Goal: Task Accomplishment & Management: Manage account settings

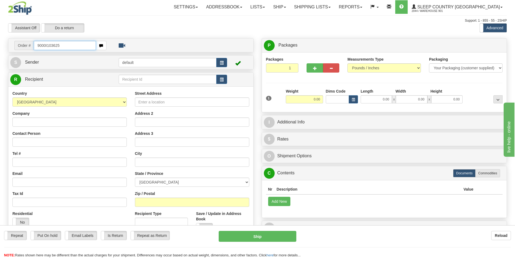
type input "9000I103625"
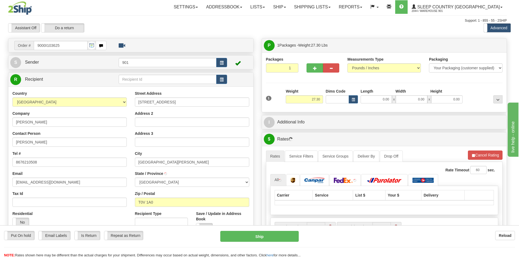
type input "FITZGERALD"
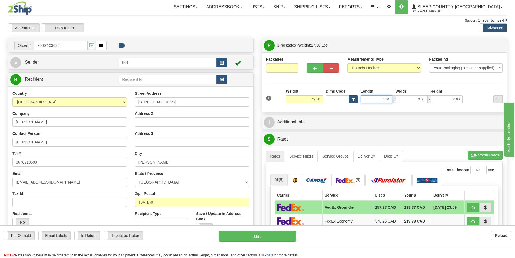
drag, startPoint x: 390, startPoint y: 99, endPoint x: 350, endPoint y: 99, distance: 39.5
click at [350, 99] on div "Dims Code Length Width Height x" at bounding box center [394, 95] width 140 height 15
type input "24.00"
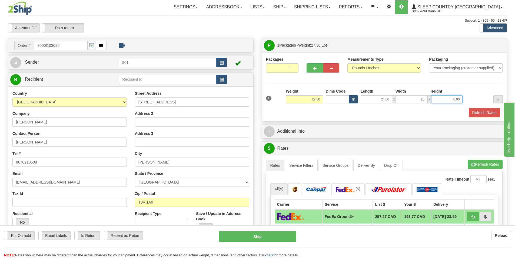
type input "23.00"
type input "21.00"
click at [477, 114] on button "Refresh Rates" at bounding box center [484, 112] width 31 height 9
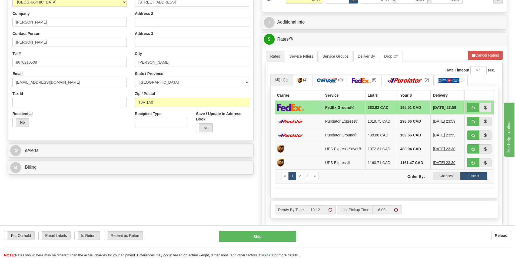
scroll to position [108, 0]
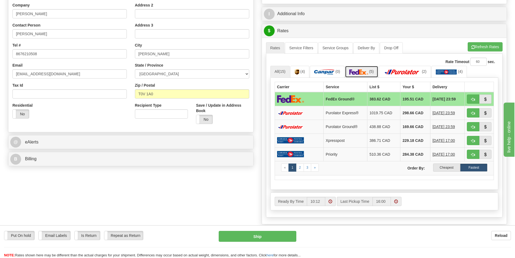
click at [368, 72] on img at bounding box center [358, 71] width 19 height 5
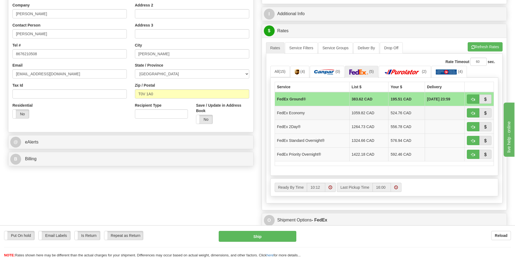
click at [314, 110] on td "FedEx Economy" at bounding box center [312, 113] width 75 height 14
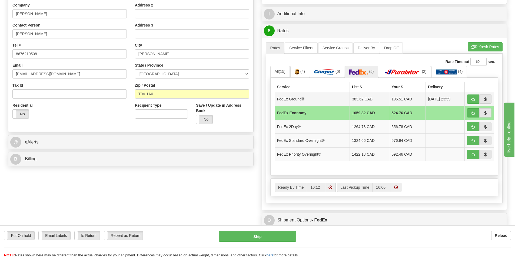
click at [316, 98] on td "FedEx Ground®" at bounding box center [312, 99] width 75 height 14
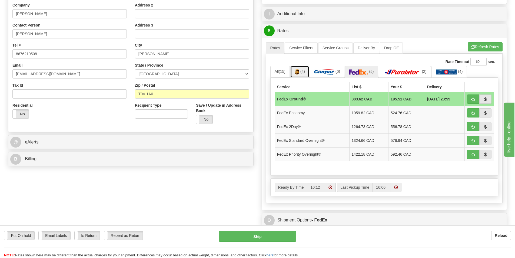
click at [303, 71] on span "(4)" at bounding box center [302, 71] width 5 height 4
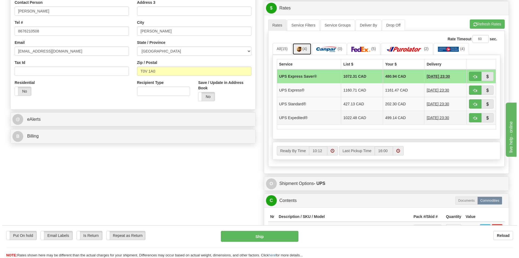
scroll to position [135, 0]
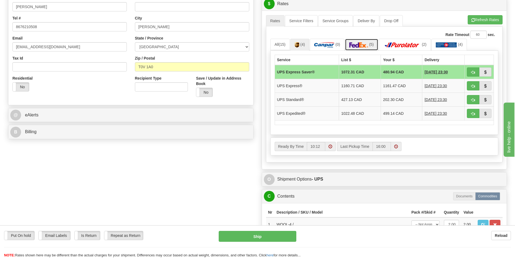
click at [362, 47] on img at bounding box center [358, 44] width 19 height 5
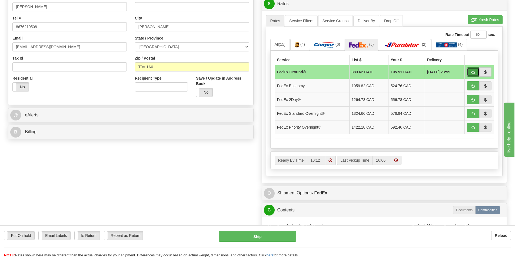
click at [470, 72] on button "button" at bounding box center [473, 71] width 12 height 9
type input "92"
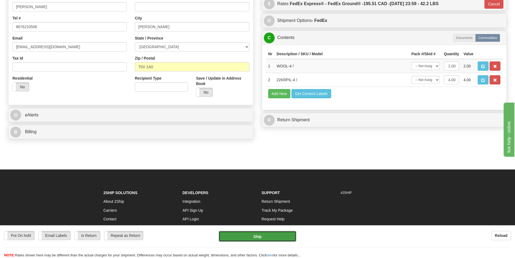
click at [259, 238] on button "Ship" at bounding box center [258, 236] width 78 height 11
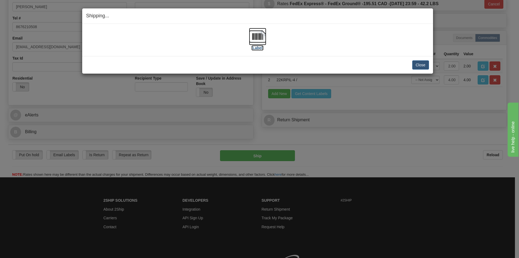
click at [262, 38] on img at bounding box center [257, 36] width 17 height 17
click at [420, 65] on button "Close" at bounding box center [420, 64] width 17 height 9
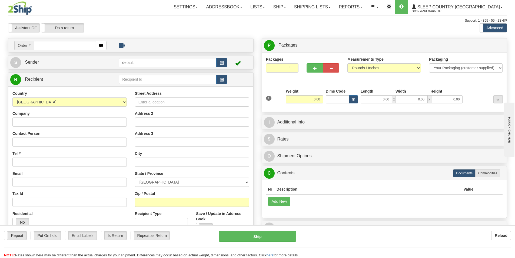
click at [36, 47] on input "text" at bounding box center [65, 45] width 62 height 9
type input "9000I103397"
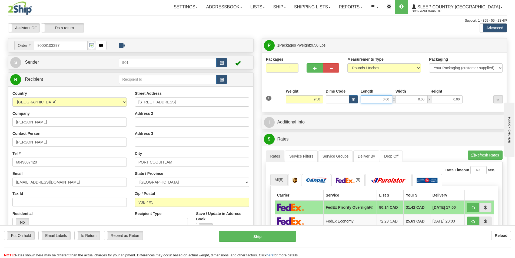
drag, startPoint x: 390, startPoint y: 98, endPoint x: 359, endPoint y: 103, distance: 31.7
click at [359, 103] on div "0.00 x 0.00 x 0.00" at bounding box center [411, 99] width 105 height 8
type input "11.00"
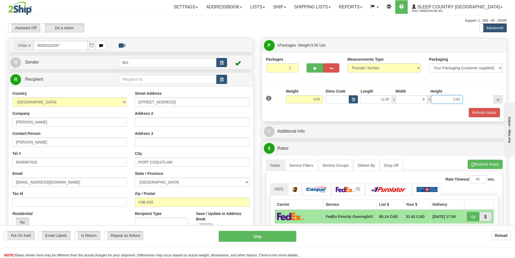
type input "9.00"
type input "8.00"
click at [484, 114] on button "Refresh Rates" at bounding box center [484, 112] width 31 height 9
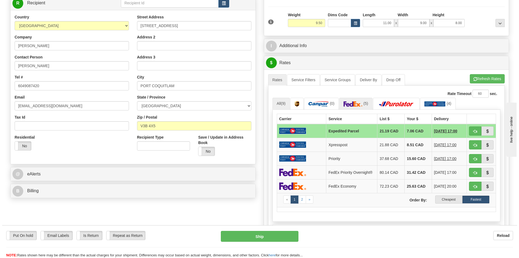
scroll to position [108, 0]
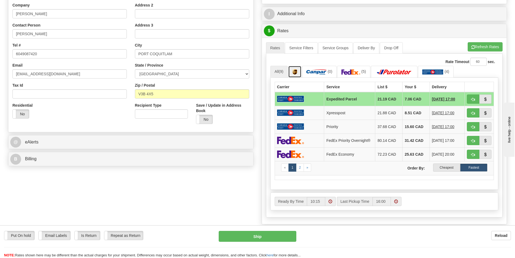
click at [297, 74] on img at bounding box center [295, 71] width 5 height 5
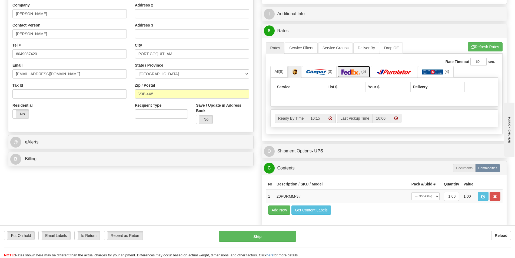
click at [360, 74] on img at bounding box center [350, 71] width 19 height 5
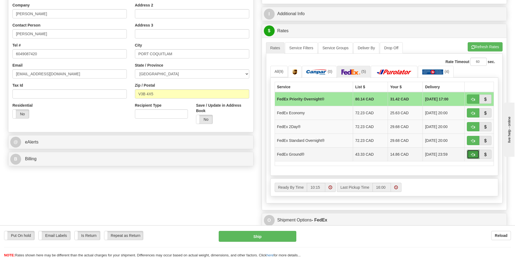
click at [470, 154] on button "button" at bounding box center [473, 154] width 12 height 9
type input "92"
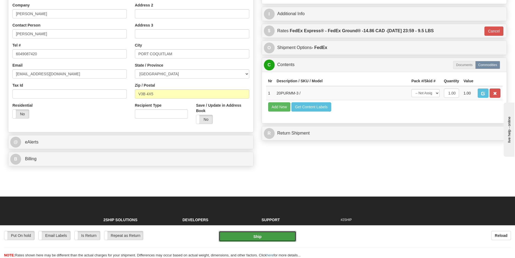
click at [263, 237] on button "Ship" at bounding box center [258, 236] width 78 height 11
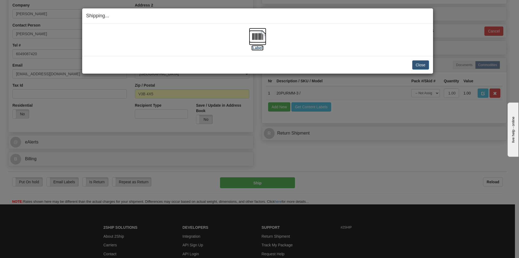
click at [257, 39] on img at bounding box center [257, 36] width 17 height 17
click at [420, 66] on button "Close" at bounding box center [420, 64] width 17 height 9
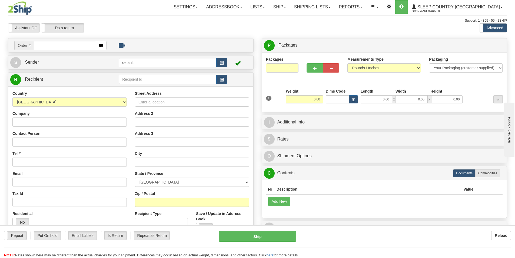
click at [36, 46] on input "text" at bounding box center [65, 45] width 62 height 9
type input "9007I104097"
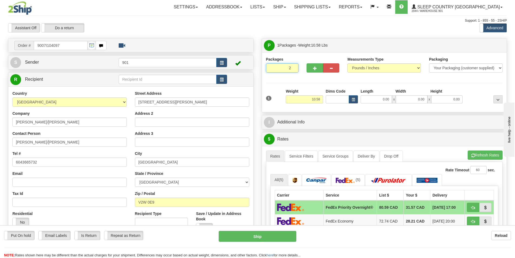
type input "2"
click at [294, 67] on input "2" at bounding box center [282, 67] width 33 height 9
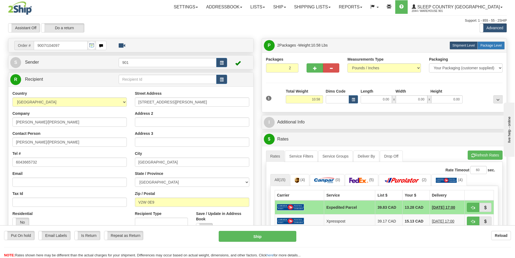
click at [496, 45] on span "Package Level" at bounding box center [490, 46] width 21 height 4
radio input "true"
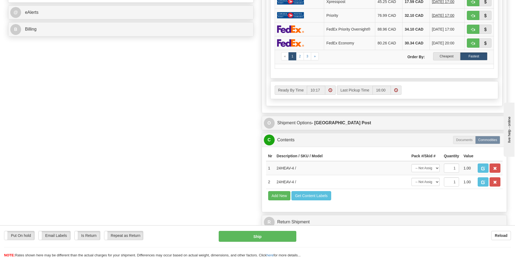
scroll to position [243, 0]
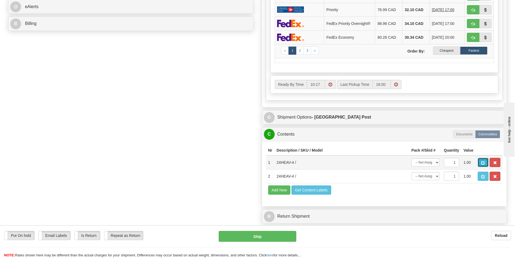
click at [484, 163] on span "button" at bounding box center [483, 163] width 4 height 4
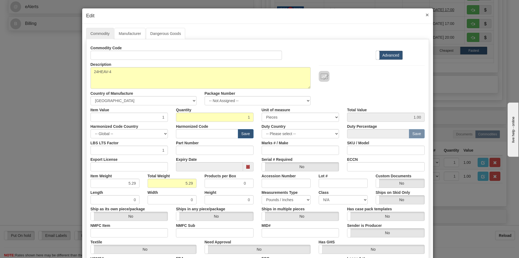
click at [426, 16] on span "×" at bounding box center [427, 15] width 3 height 6
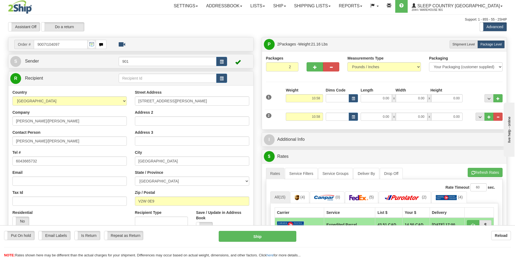
scroll to position [0, 0]
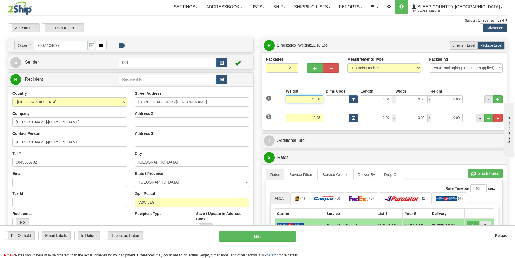
drag, startPoint x: 322, startPoint y: 98, endPoint x: 263, endPoint y: 101, distance: 58.8
click at [263, 101] on div "Packages 2 2 Measurements Type" at bounding box center [384, 91] width 245 height 78
type input "5.29"
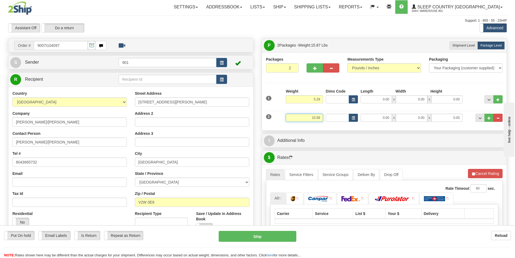
drag, startPoint x: 323, startPoint y: 117, endPoint x: 298, endPoint y: 117, distance: 24.3
click at [298, 117] on input "10.58" at bounding box center [304, 118] width 37 height 8
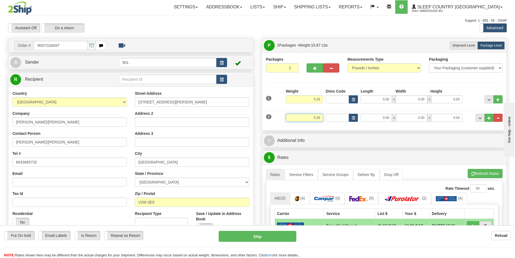
type input "5.29"
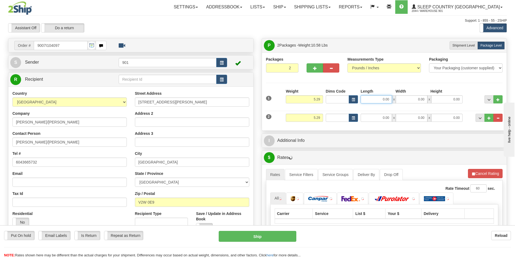
drag, startPoint x: 391, startPoint y: 99, endPoint x: 335, endPoint y: 107, distance: 56.0
click at [335, 107] on div "1 Weight 5.29 Dims Code 0.00" at bounding box center [385, 97] width 240 height 19
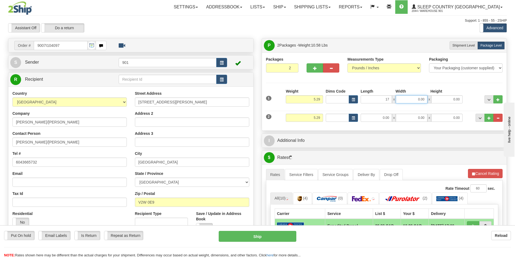
type input "17.00"
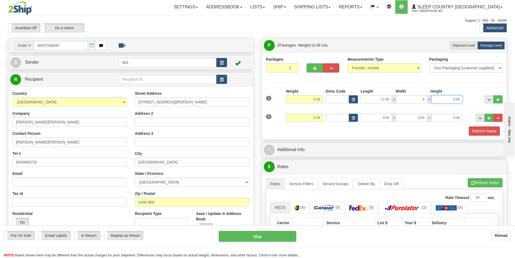
type input "9.00"
type input "17.00"
type input "9.00"
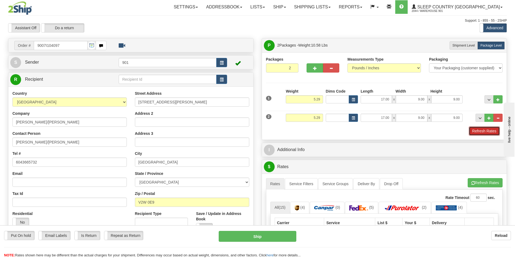
click at [483, 131] on button "Refresh Rates" at bounding box center [484, 130] width 31 height 9
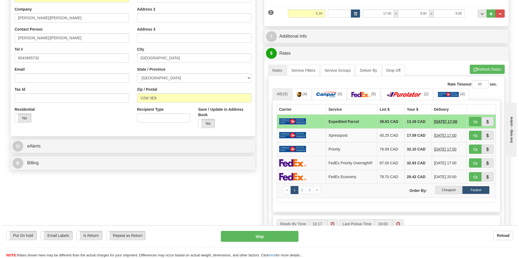
scroll to position [135, 0]
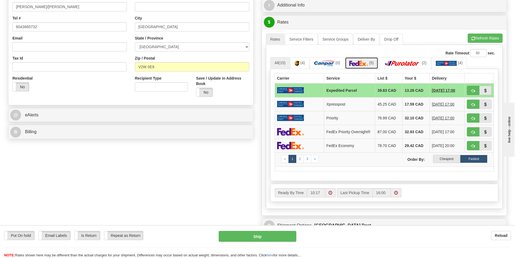
click at [366, 63] on img at bounding box center [358, 63] width 19 height 5
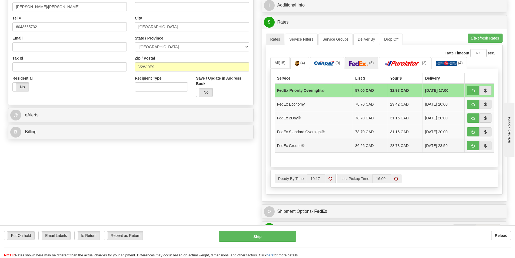
click at [309, 146] on td "FedEx Ground®" at bounding box center [314, 145] width 78 height 14
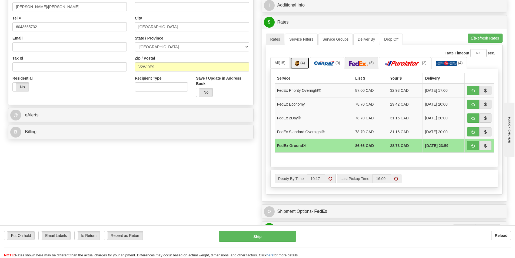
click at [301, 62] on span "(4)" at bounding box center [302, 63] width 5 height 4
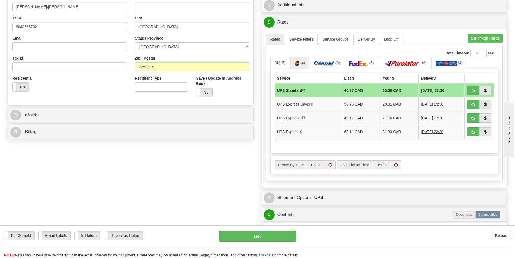
click at [392, 91] on td "15.09 CAD" at bounding box center [399, 90] width 38 height 14
click at [356, 61] on img at bounding box center [358, 63] width 19 height 5
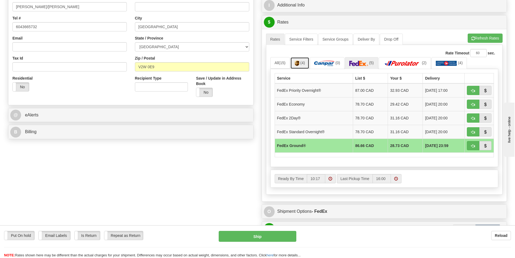
click at [308, 65] on link "(4)" at bounding box center [299, 63] width 19 height 12
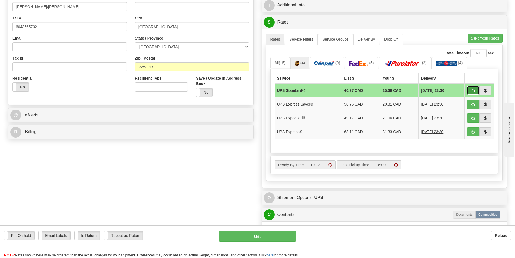
click at [471, 89] on span "button" at bounding box center [473, 91] width 4 height 4
type input "11"
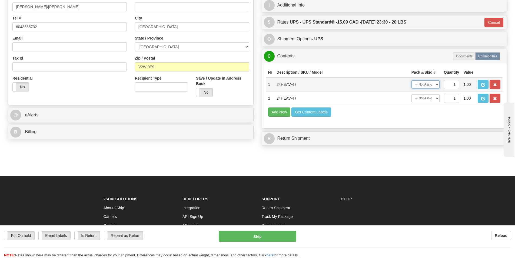
click at [437, 84] on select "-- Not Assigned -- Package 1 Package 2" at bounding box center [425, 84] width 28 height 8
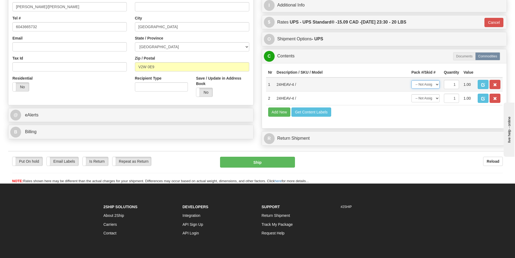
select select "0"
click at [411, 80] on select "-- Not Assigned -- Package 1 Package 2" at bounding box center [425, 84] width 28 height 8
click at [436, 97] on select "-- Not Assigned -- Package 1 Package 2" at bounding box center [425, 98] width 28 height 8
select select "1"
click at [411, 94] on select "-- Not Assigned -- Package 1 Package 2" at bounding box center [425, 98] width 28 height 8
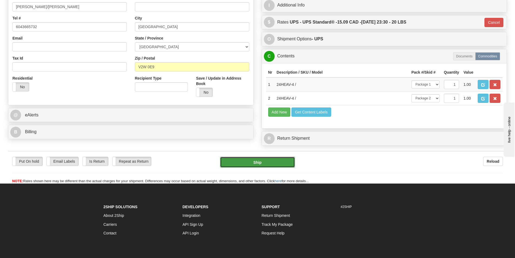
click at [261, 163] on button "Ship" at bounding box center [257, 162] width 75 height 11
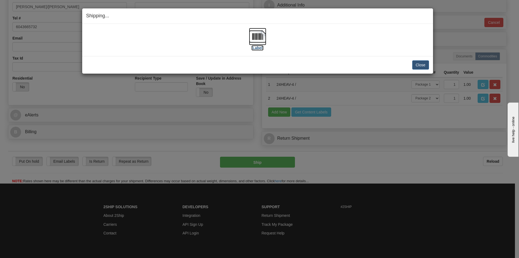
click at [256, 36] on img at bounding box center [257, 36] width 17 height 17
click at [424, 63] on button "Close" at bounding box center [420, 64] width 17 height 9
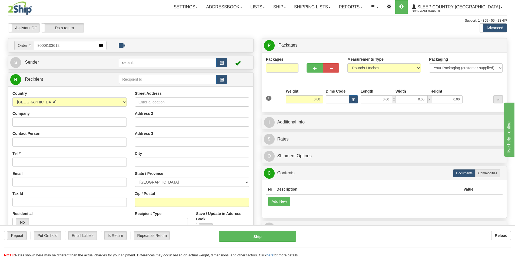
type input "9000I103612"
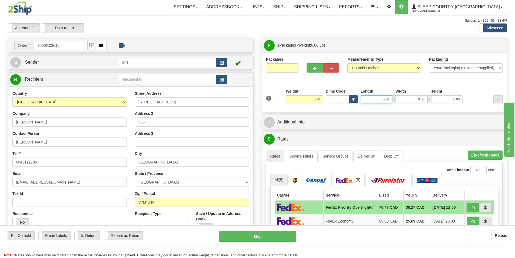
drag, startPoint x: 391, startPoint y: 99, endPoint x: 314, endPoint y: 101, distance: 77.3
click at [314, 101] on div "1 Weight 6.00 Dims Code 0.00" at bounding box center [385, 97] width 240 height 19
type input "17.00"
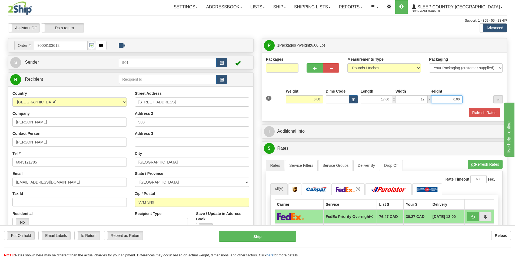
type input "12.00"
type input "6.00"
click at [489, 113] on button "Refresh Rates" at bounding box center [484, 112] width 31 height 9
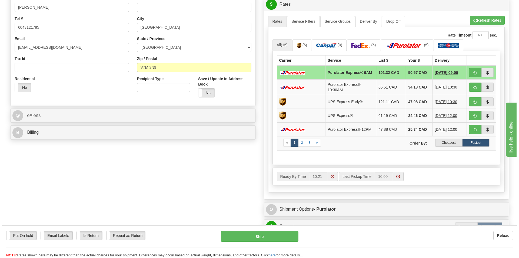
scroll to position [135, 0]
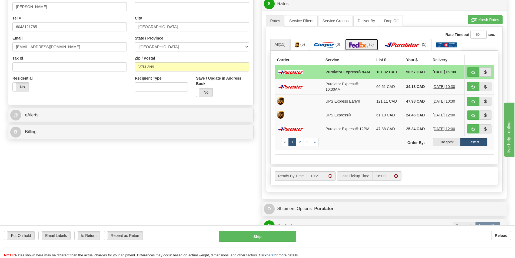
click at [367, 44] on img at bounding box center [358, 44] width 19 height 5
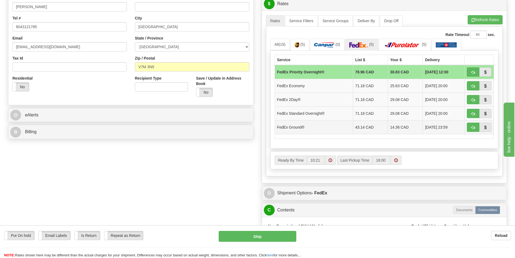
click at [302, 128] on td "FedEx Ground®" at bounding box center [314, 127] width 78 height 14
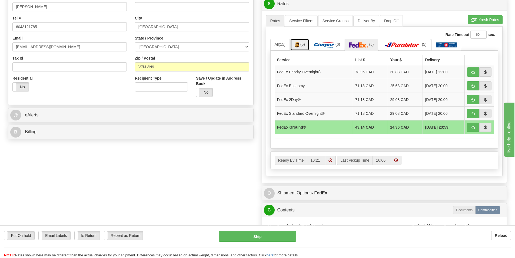
click at [305, 45] on span "(5)" at bounding box center [302, 44] width 5 height 4
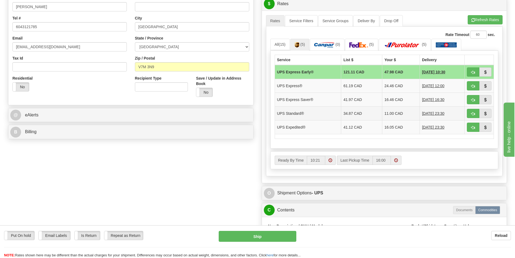
click at [289, 112] on td "UPS Standard®" at bounding box center [308, 113] width 67 height 14
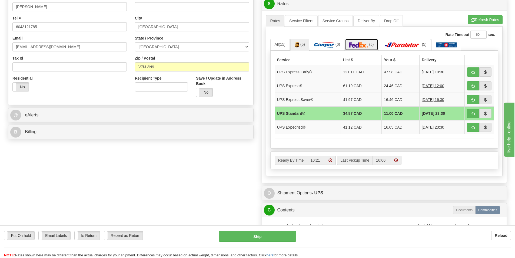
click at [362, 45] on img at bounding box center [358, 44] width 19 height 5
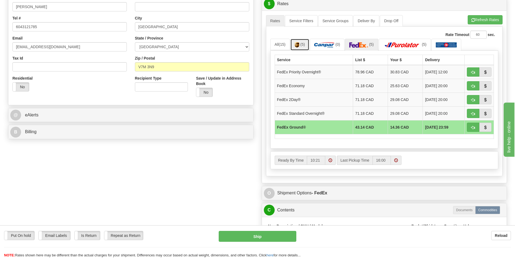
click at [303, 46] on span "(5)" at bounding box center [302, 44] width 5 height 4
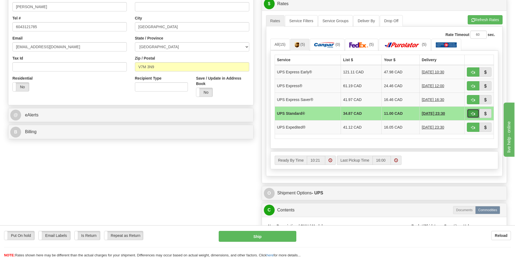
click at [473, 113] on span "button" at bounding box center [473, 114] width 4 height 4
type input "11"
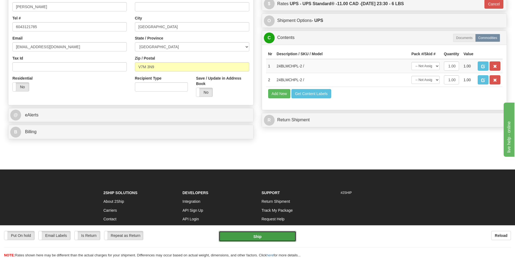
click at [253, 236] on button "Ship" at bounding box center [258, 236] width 78 height 11
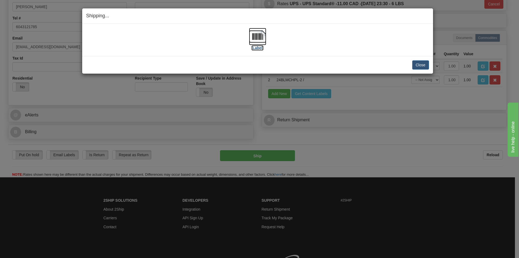
click at [257, 35] on img at bounding box center [257, 36] width 17 height 17
click at [416, 63] on button "Close" at bounding box center [420, 64] width 17 height 9
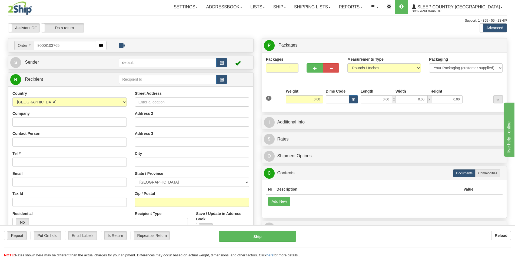
type input "9000I103765"
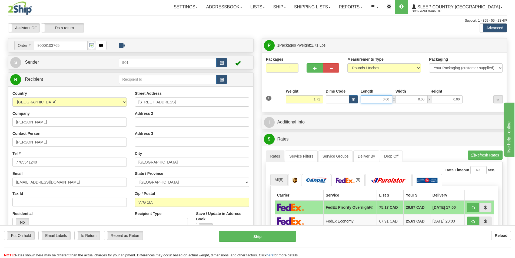
drag, startPoint x: 389, startPoint y: 98, endPoint x: 367, endPoint y: 105, distance: 23.3
click at [367, 105] on div "1 Weight 1.71 Dims Code 0.00" at bounding box center [385, 97] width 240 height 19
type input "14.00"
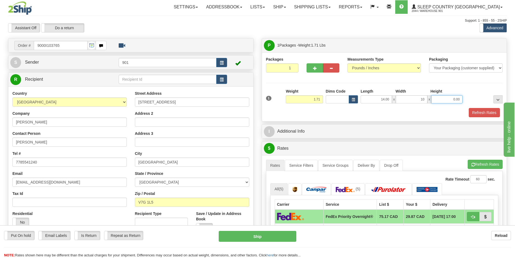
type input "10.00"
type input "2.00"
click at [480, 112] on button "Refresh Rates" at bounding box center [484, 112] width 31 height 9
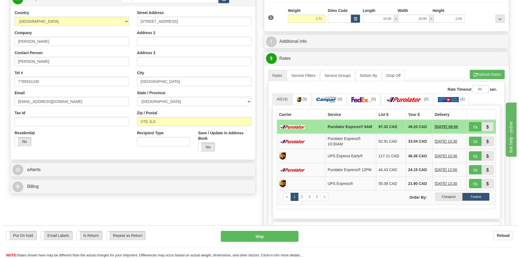
scroll to position [81, 0]
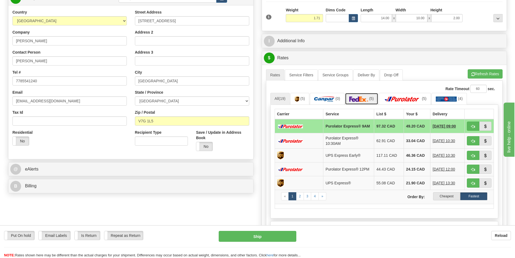
click at [370, 98] on link "(5)" at bounding box center [361, 99] width 33 height 12
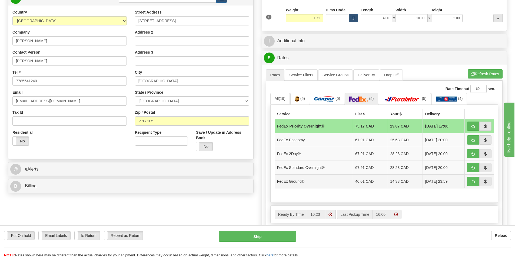
click at [311, 181] on td "FedEx Ground®" at bounding box center [314, 181] width 78 height 14
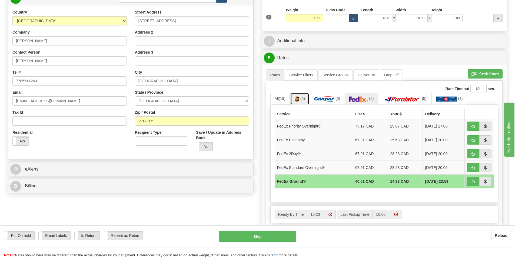
click at [301, 98] on link "(5)" at bounding box center [299, 99] width 19 height 12
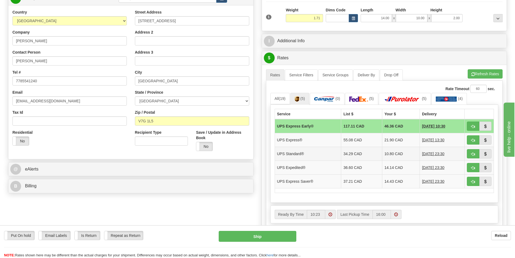
click at [311, 153] on td "UPS Standard®" at bounding box center [308, 154] width 67 height 14
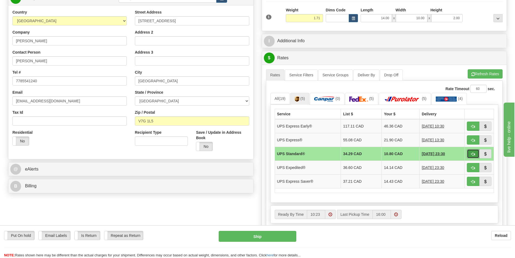
click at [474, 154] on span "button" at bounding box center [473, 154] width 4 height 4
type input "11"
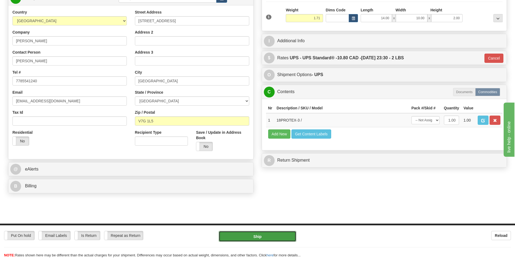
click at [264, 235] on button "Ship" at bounding box center [258, 236] width 78 height 11
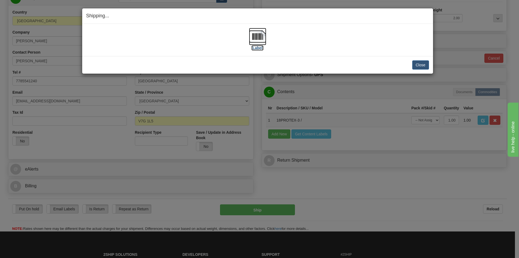
click at [257, 36] on img at bounding box center [257, 36] width 17 height 17
click at [417, 63] on button "Close" at bounding box center [420, 64] width 17 height 9
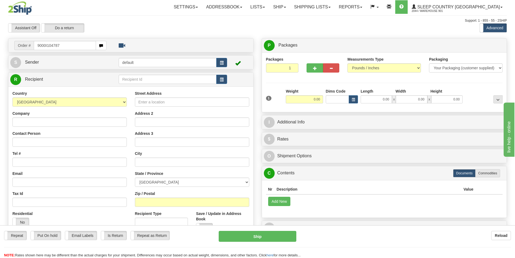
type input "9000I104787"
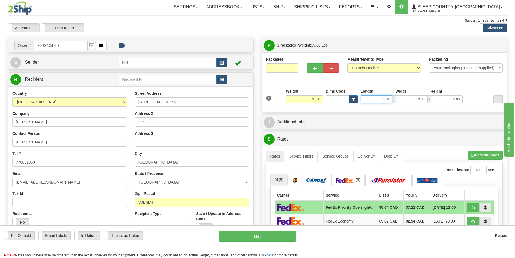
drag, startPoint x: 390, startPoint y: 99, endPoint x: 363, endPoint y: 102, distance: 26.9
click at [363, 102] on input "0.00" at bounding box center [376, 99] width 31 height 8
type input "42.00"
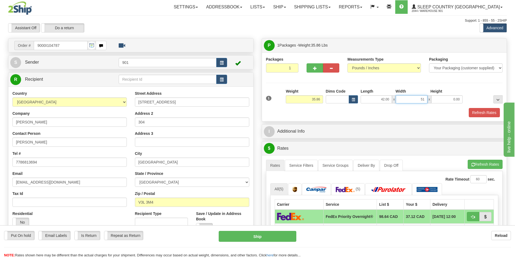
type input "5"
type input "15.00"
click at [476, 111] on button "Refresh Rates" at bounding box center [484, 112] width 31 height 9
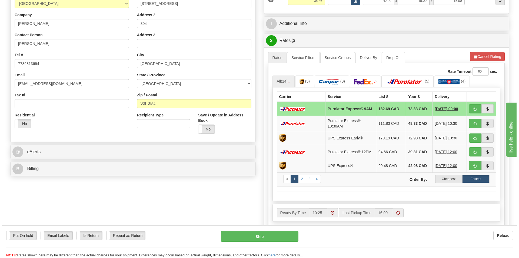
scroll to position [108, 0]
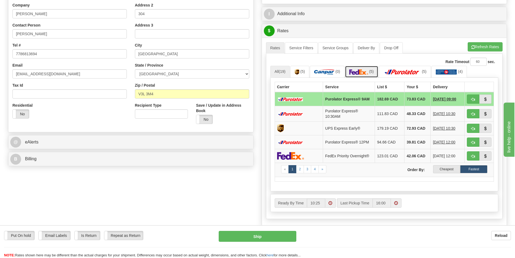
click at [361, 74] on img at bounding box center [358, 71] width 19 height 5
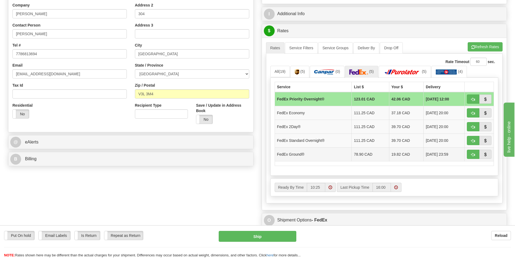
click at [300, 154] on td "FedEx Ground®" at bounding box center [313, 154] width 77 height 14
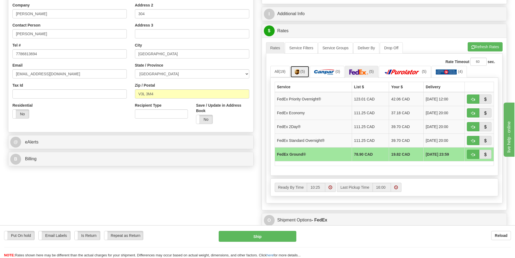
click at [303, 74] on link "(5)" at bounding box center [299, 72] width 19 height 12
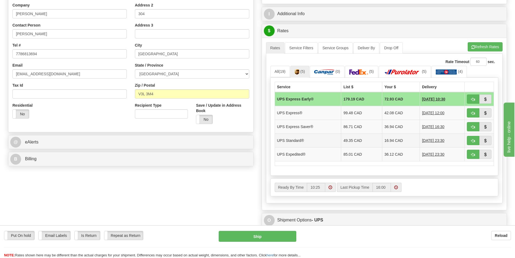
click at [293, 142] on td "UPS Standard®" at bounding box center [308, 140] width 67 height 14
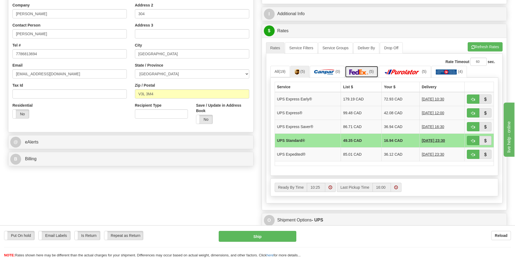
click at [355, 71] on img at bounding box center [358, 71] width 19 height 5
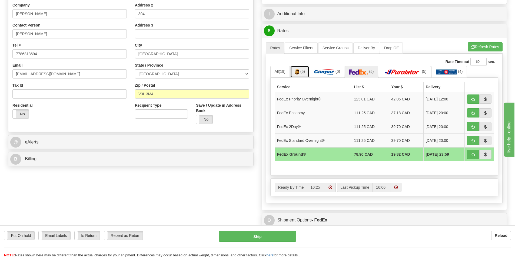
click at [300, 73] on link "(5)" at bounding box center [299, 72] width 19 height 12
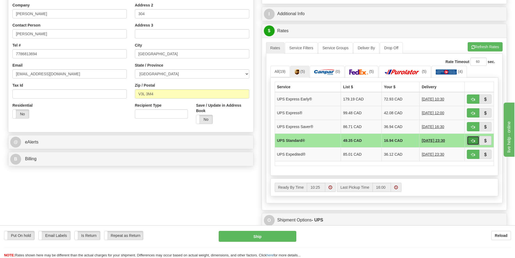
click at [472, 140] on span "button" at bounding box center [473, 141] width 4 height 4
type input "11"
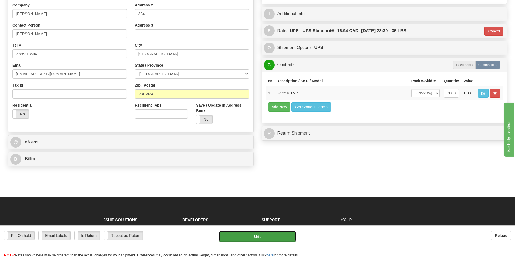
click at [261, 237] on button "Ship" at bounding box center [258, 236] width 78 height 11
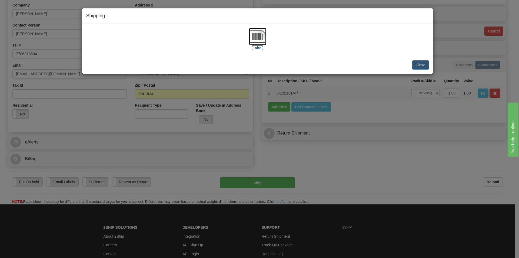
click at [255, 35] on img at bounding box center [257, 36] width 17 height 17
click at [420, 65] on button "Close" at bounding box center [420, 64] width 17 height 9
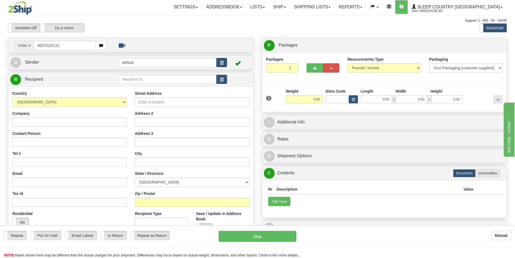
type input "9007I102111"
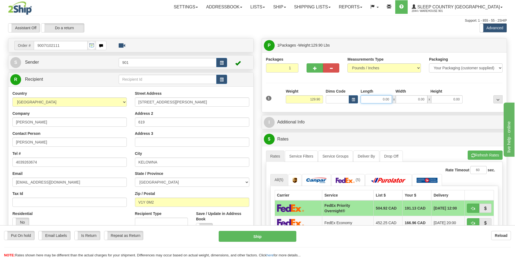
drag, startPoint x: 390, startPoint y: 98, endPoint x: 372, endPoint y: 99, distance: 18.7
click at [373, 99] on input "0.00" at bounding box center [376, 99] width 31 height 8
type input "42.00"
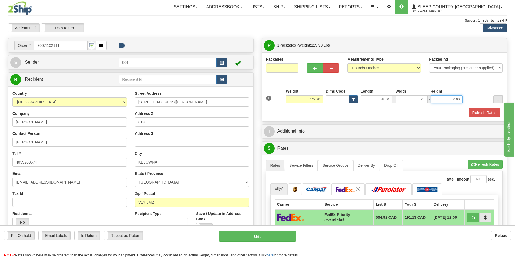
type input "20.00"
click at [484, 112] on button "Refresh Rates" at bounding box center [484, 112] width 31 height 9
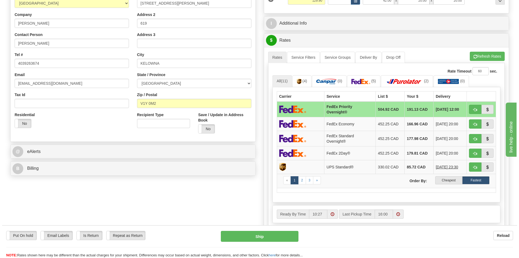
scroll to position [108, 0]
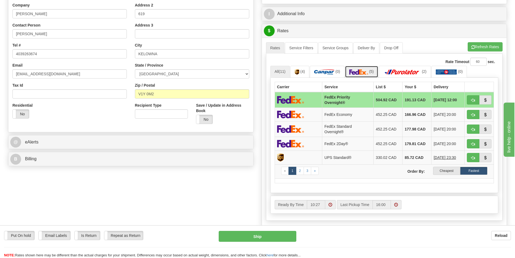
click at [359, 71] on img at bounding box center [358, 71] width 19 height 5
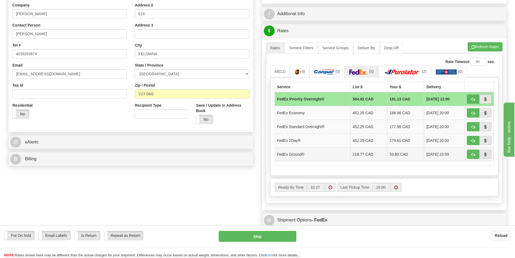
click at [321, 156] on td "FedEx Ground®" at bounding box center [313, 154] width 76 height 14
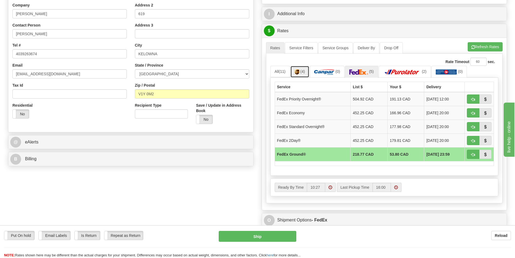
click at [305, 75] on link "(4)" at bounding box center [299, 72] width 19 height 12
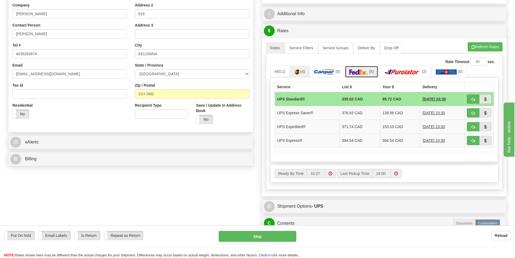
click at [357, 74] on img at bounding box center [358, 71] width 19 height 5
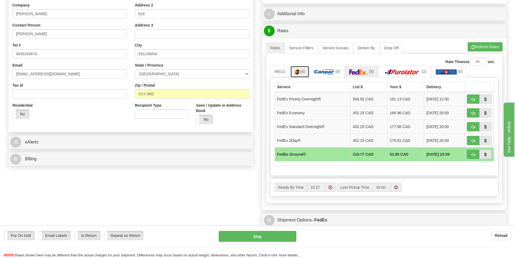
click at [301, 72] on link "(4)" at bounding box center [299, 72] width 19 height 12
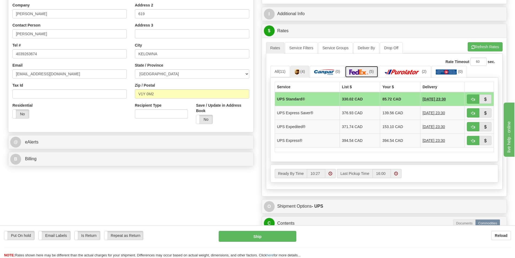
click at [356, 72] on img at bounding box center [358, 71] width 19 height 5
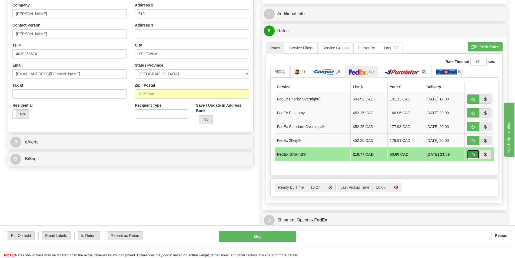
click at [473, 155] on span "button" at bounding box center [473, 155] width 4 height 4
type input "92"
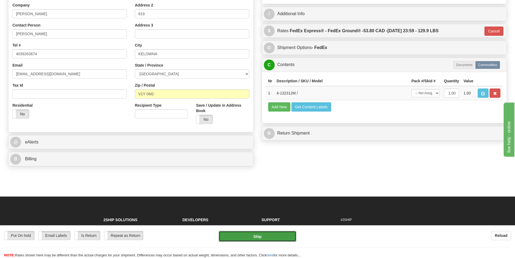
click at [262, 235] on button "Ship" at bounding box center [258, 236] width 78 height 11
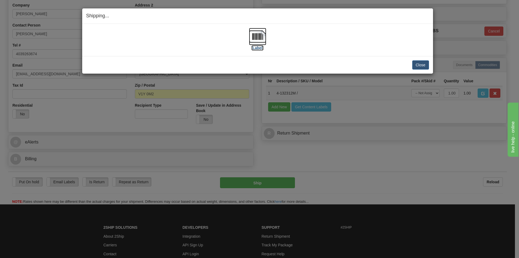
click at [254, 37] on img at bounding box center [257, 36] width 17 height 17
click at [419, 64] on button "Close" at bounding box center [420, 64] width 17 height 9
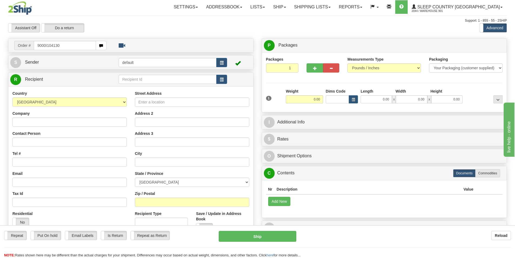
type input "9000I104130"
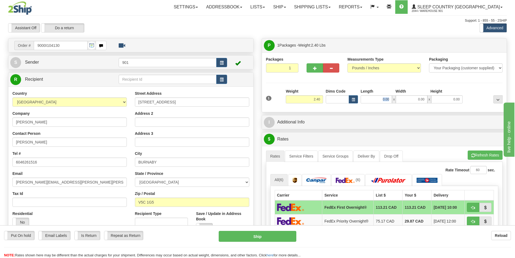
drag, startPoint x: 392, startPoint y: 99, endPoint x: 363, endPoint y: 103, distance: 30.0
click at [363, 103] on div "0.00 x 0.00 x 0.00" at bounding box center [412, 99] width 102 height 8
click at [390, 100] on input "0.00" at bounding box center [376, 99] width 31 height 8
click at [391, 100] on input "Length" at bounding box center [376, 99] width 31 height 8
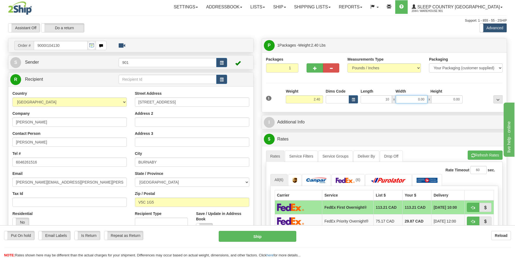
type input "10.00"
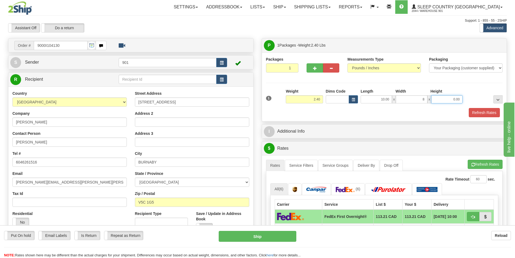
type input "8.00"
type input "3.00"
click at [475, 112] on button "Refresh Rates" at bounding box center [484, 112] width 31 height 9
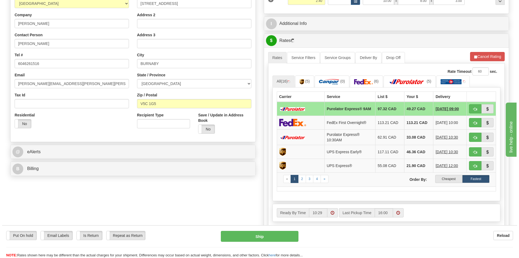
scroll to position [108, 0]
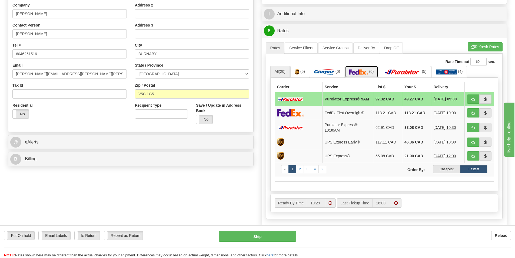
click at [373, 71] on span "(6)" at bounding box center [371, 71] width 5 height 4
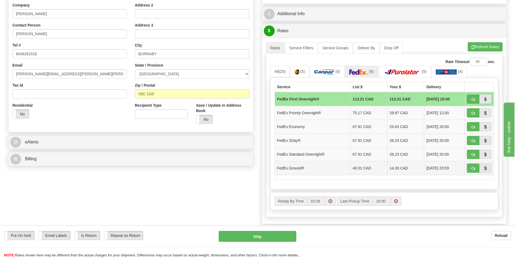
click at [394, 168] on td "14.33 CAD" at bounding box center [405, 168] width 37 height 14
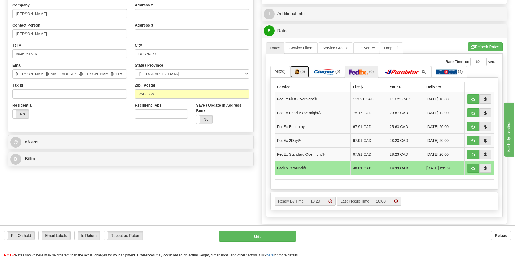
click at [301, 70] on link "(5)" at bounding box center [299, 72] width 19 height 12
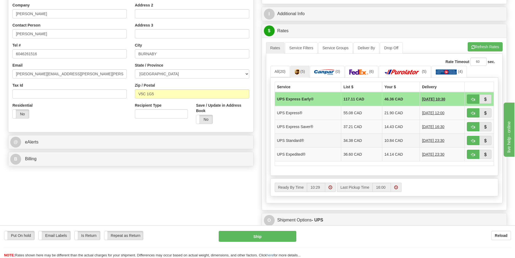
click at [293, 140] on td "UPS Standard®" at bounding box center [308, 140] width 67 height 14
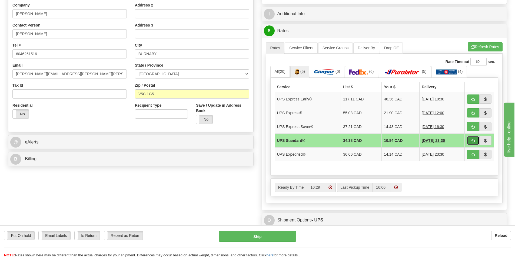
click at [471, 141] on button "button" at bounding box center [473, 140] width 12 height 9
type input "11"
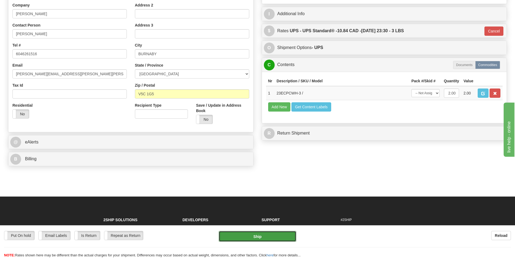
click at [259, 237] on button "Ship" at bounding box center [258, 236] width 78 height 11
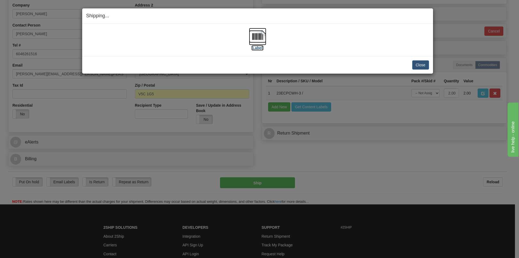
click at [261, 39] on img at bounding box center [257, 36] width 17 height 17
click at [419, 65] on button "Close" at bounding box center [420, 64] width 17 height 9
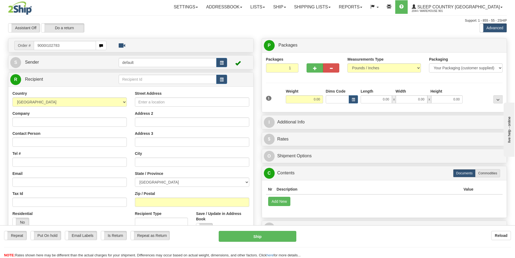
type input "9000I102783"
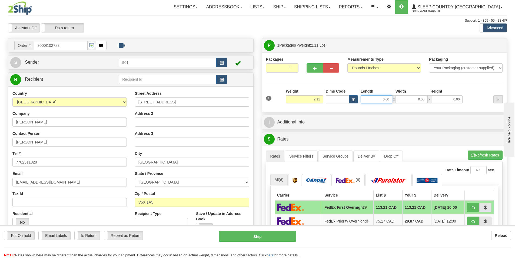
drag, startPoint x: 389, startPoint y: 101, endPoint x: 343, endPoint y: 105, distance: 46.1
click at [343, 105] on div "1 Weight 2.11 Dims Code 0.00" at bounding box center [385, 97] width 240 height 19
type input "8.00"
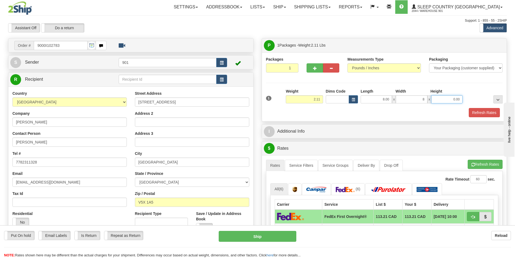
type input "8.00"
type input "7.00"
click at [478, 112] on button "Refresh Rates" at bounding box center [484, 112] width 31 height 9
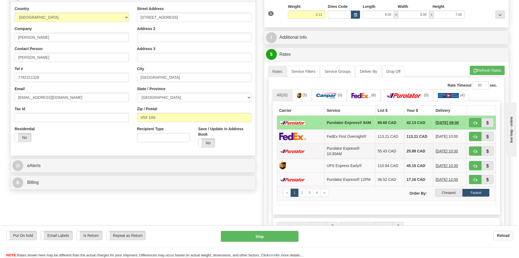
scroll to position [108, 0]
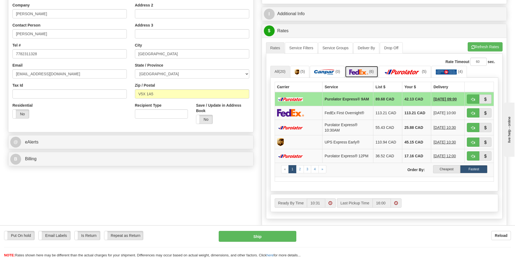
click at [367, 73] on img at bounding box center [358, 71] width 19 height 5
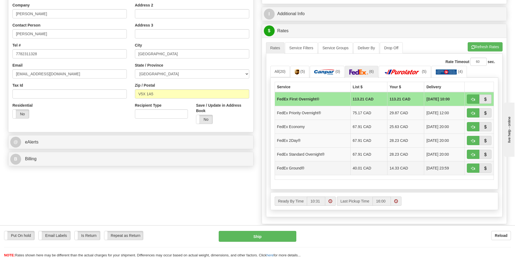
click at [316, 170] on td "FedEx Ground®" at bounding box center [313, 168] width 76 height 14
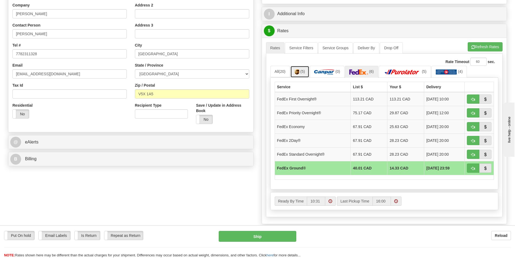
click at [301, 72] on link "(5)" at bounding box center [299, 72] width 19 height 12
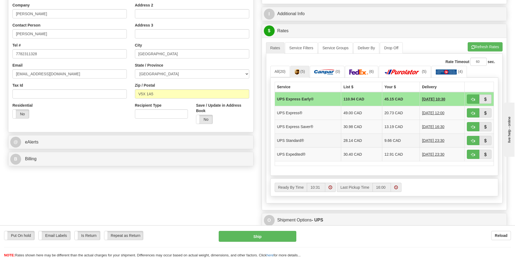
click at [297, 141] on td "UPS Standard®" at bounding box center [308, 140] width 67 height 14
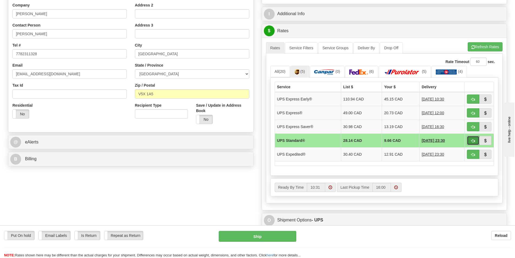
click at [470, 140] on button "button" at bounding box center [473, 140] width 12 height 9
type input "11"
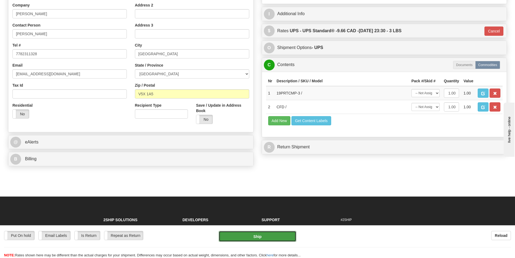
click at [259, 238] on button "Ship" at bounding box center [258, 236] width 78 height 11
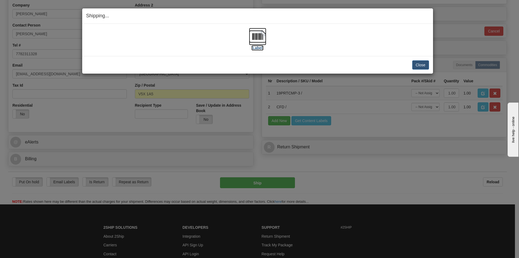
click at [264, 37] on img at bounding box center [257, 36] width 17 height 17
click at [421, 64] on button "Close" at bounding box center [420, 64] width 17 height 9
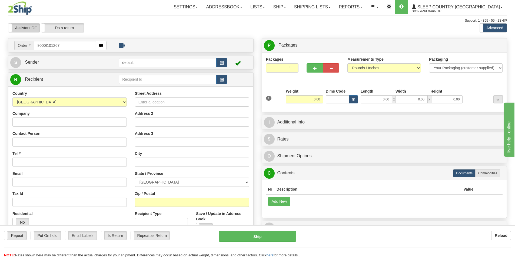
type input "9000I101267"
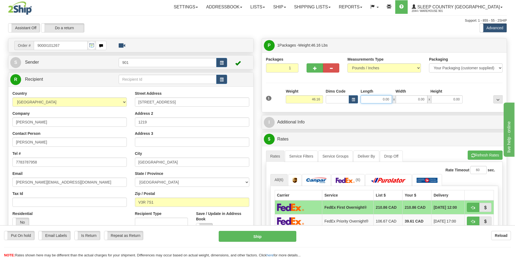
drag, startPoint x: 391, startPoint y: 99, endPoint x: 368, endPoint y: 103, distance: 23.3
click at [368, 103] on input "0.00" at bounding box center [376, 99] width 31 height 8
type input "42.00"
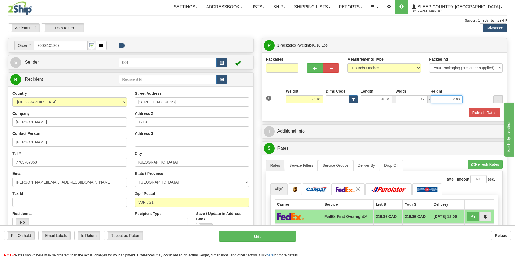
type input "17.00"
click at [479, 111] on button "Refresh Rates" at bounding box center [484, 112] width 31 height 9
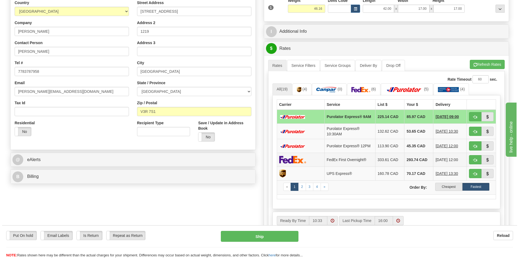
scroll to position [108, 0]
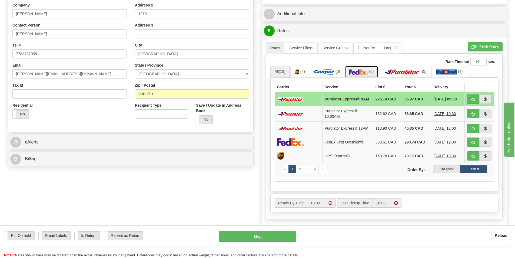
click at [364, 74] on img at bounding box center [358, 71] width 19 height 5
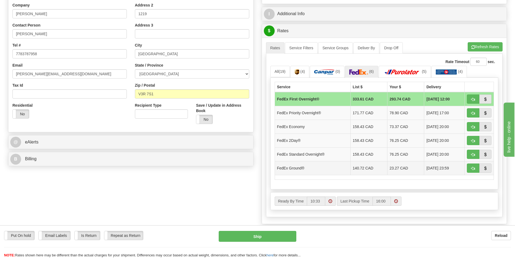
click at [322, 170] on td "FedEx Ground®" at bounding box center [313, 168] width 76 height 14
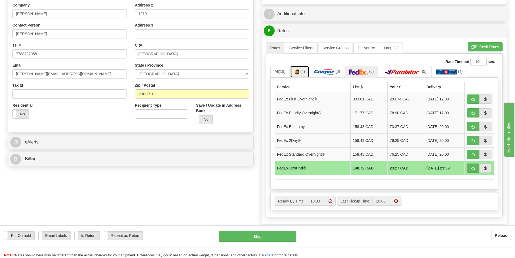
click at [299, 69] on img at bounding box center [297, 71] width 5 height 5
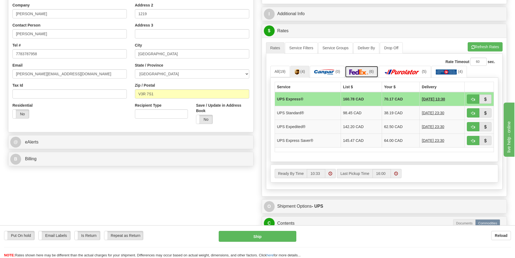
click at [357, 73] on img at bounding box center [358, 71] width 19 height 5
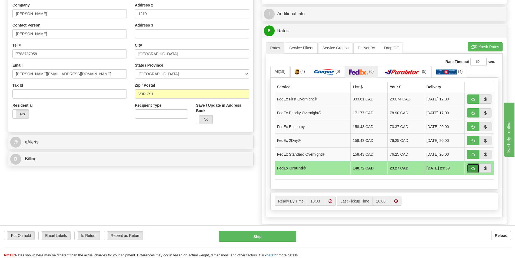
click at [472, 169] on span "button" at bounding box center [473, 169] width 4 height 4
type input "92"
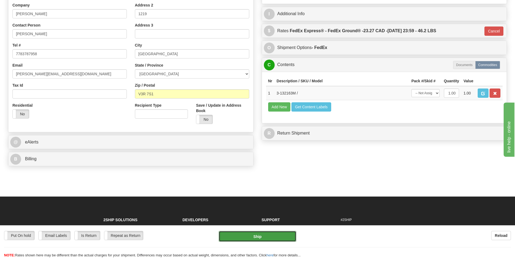
click at [254, 237] on button "Ship" at bounding box center [258, 236] width 78 height 11
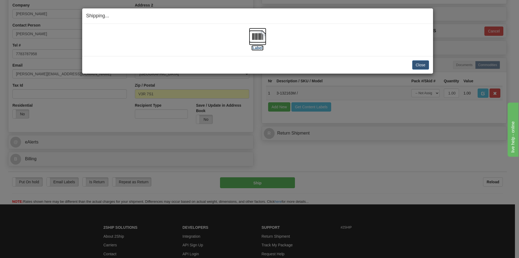
click at [261, 37] on img at bounding box center [257, 36] width 17 height 17
click at [416, 65] on button "Close" at bounding box center [420, 64] width 17 height 9
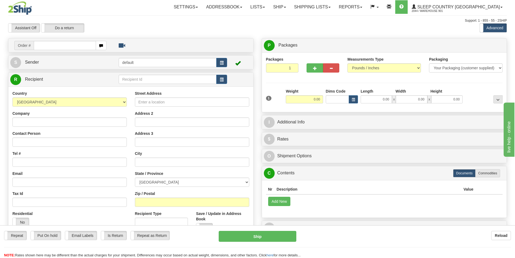
click at [35, 45] on input "text" at bounding box center [65, 45] width 62 height 9
type input "9000I095306"
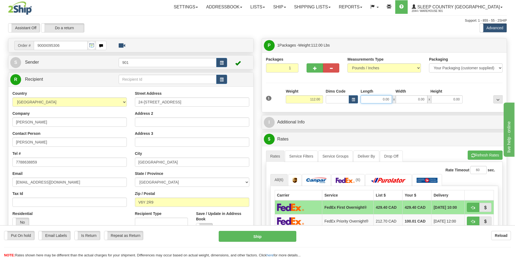
drag, startPoint x: 390, startPoint y: 100, endPoint x: 362, endPoint y: 94, distance: 28.3
click at [362, 94] on div "Length Width Height 0.00 x 0.00 x 0.00" at bounding box center [411, 95] width 105 height 15
type input "67.00"
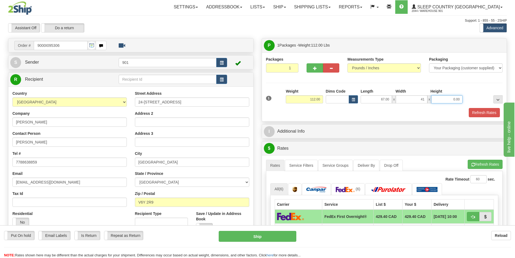
type input "41.00"
type input "7.00"
click at [479, 112] on button "Refresh Rates" at bounding box center [484, 112] width 31 height 9
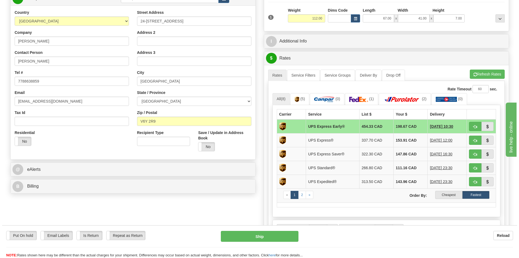
scroll to position [81, 0]
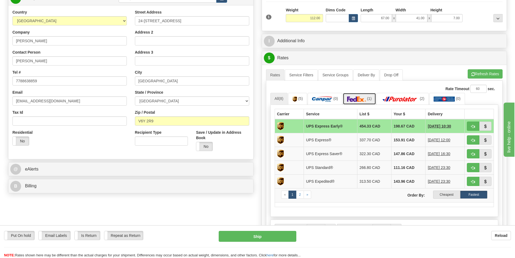
click at [366, 98] on img at bounding box center [356, 98] width 19 height 5
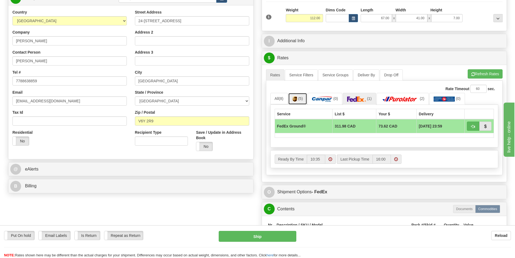
click at [301, 100] on span "(5)" at bounding box center [300, 98] width 5 height 4
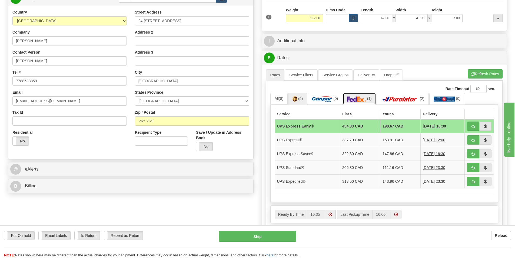
click at [365, 99] on img at bounding box center [356, 98] width 19 height 5
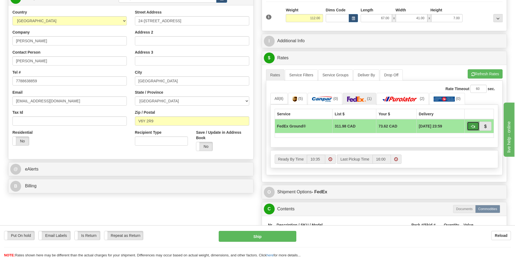
click at [471, 126] on button "button" at bounding box center [473, 125] width 12 height 9
type input "92"
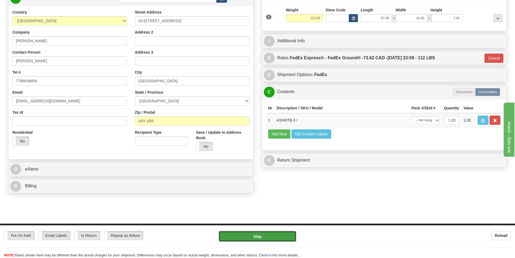
click at [266, 236] on button "Ship" at bounding box center [258, 236] width 78 height 11
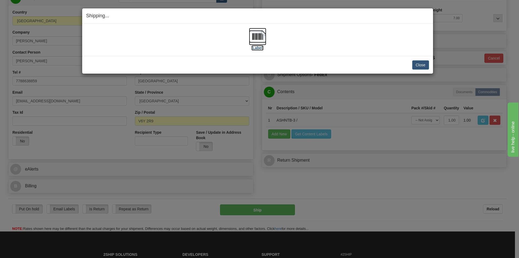
click at [255, 34] on img at bounding box center [257, 36] width 17 height 17
click at [421, 62] on button "Close" at bounding box center [420, 64] width 17 height 9
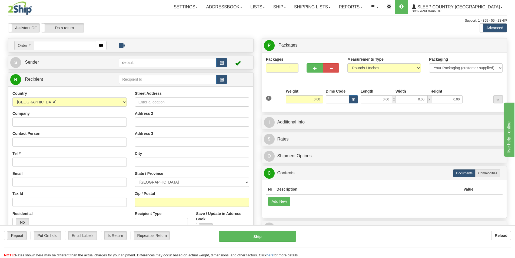
click at [37, 47] on input "text" at bounding box center [65, 45] width 62 height 9
type input "9000I101336"
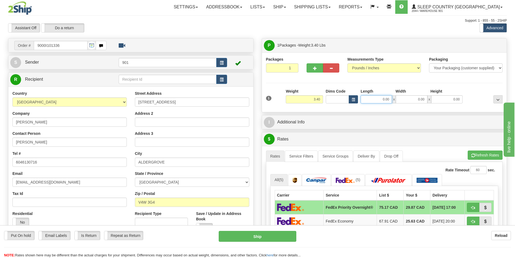
drag, startPoint x: 388, startPoint y: 98, endPoint x: 353, endPoint y: 101, distance: 35.5
click at [353, 101] on div "Dims Code Length Width Height x" at bounding box center [394, 95] width 140 height 15
type input "11.00"
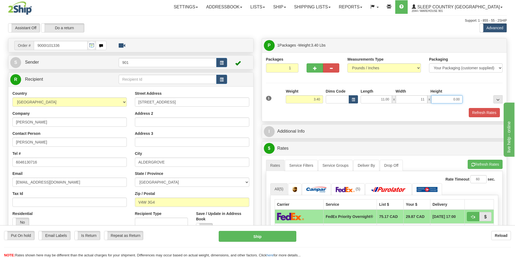
type input "11.00"
type input "5.00"
click at [486, 111] on button "Refresh Rates" at bounding box center [484, 112] width 31 height 9
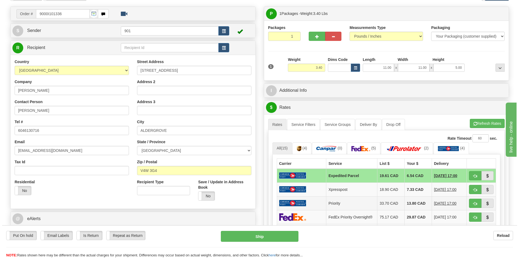
scroll to position [108, 0]
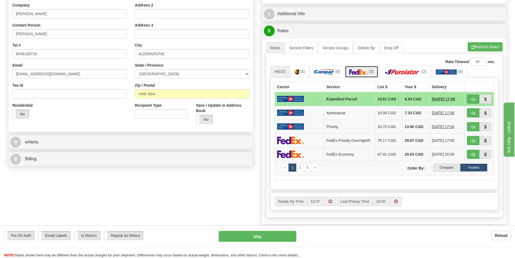
click at [363, 71] on img at bounding box center [358, 71] width 19 height 5
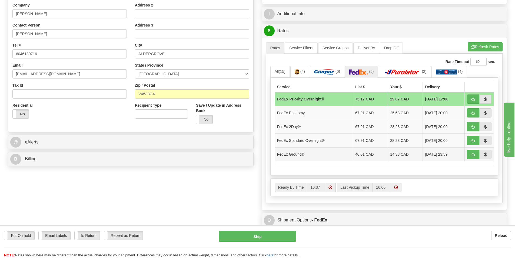
click at [299, 155] on td "FedEx Ground®" at bounding box center [314, 154] width 78 height 14
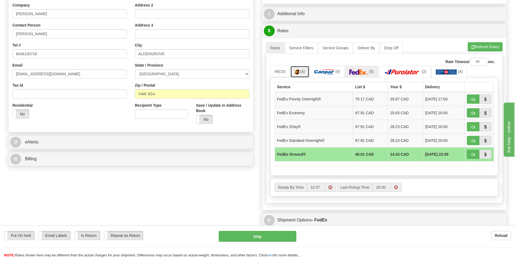
click at [299, 73] on img at bounding box center [297, 71] width 5 height 5
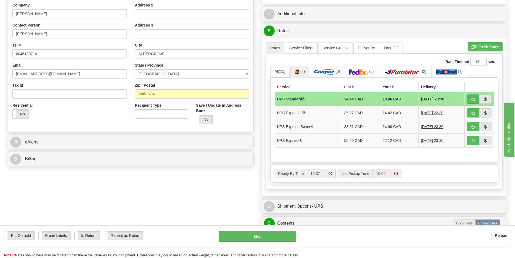
click at [308, 100] on td "UPS Standard®" at bounding box center [308, 99] width 67 height 14
click at [471, 99] on span "button" at bounding box center [473, 100] width 4 height 4
type input "11"
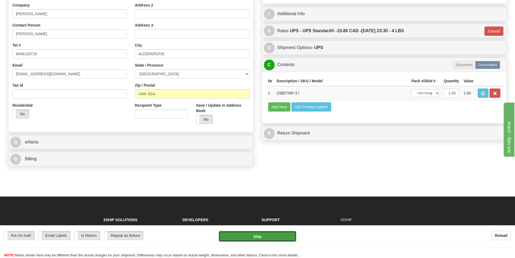
click at [272, 236] on button "Ship" at bounding box center [258, 236] width 78 height 11
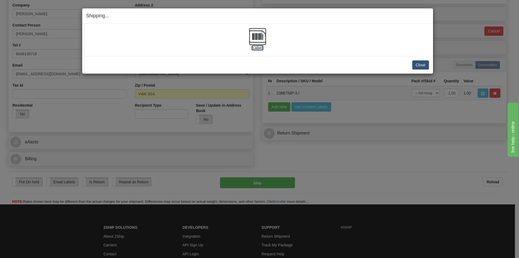
click at [255, 35] on img at bounding box center [257, 36] width 17 height 17
click at [420, 67] on button "Close" at bounding box center [420, 64] width 17 height 9
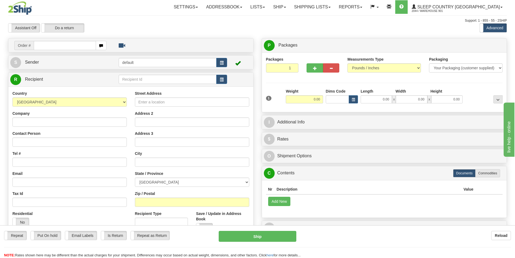
click at [39, 47] on input "text" at bounding box center [65, 45] width 62 height 9
type input "9000I101100"
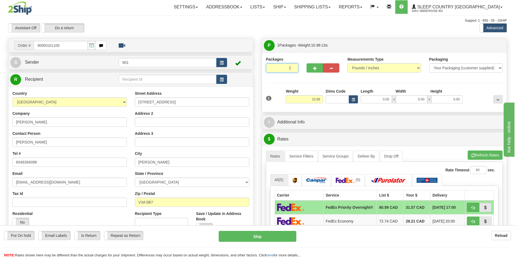
type input "2"
click at [293, 67] on input "2" at bounding box center [282, 67] width 33 height 9
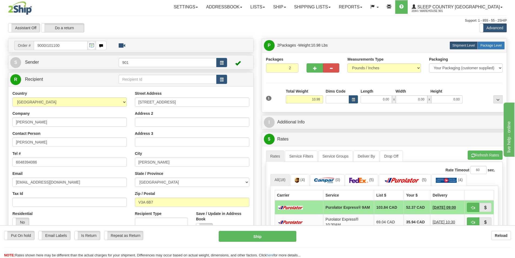
click at [493, 46] on span "Package Level" at bounding box center [490, 46] width 21 height 4
radio input "true"
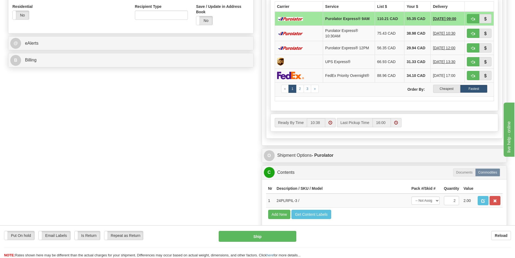
scroll to position [216, 0]
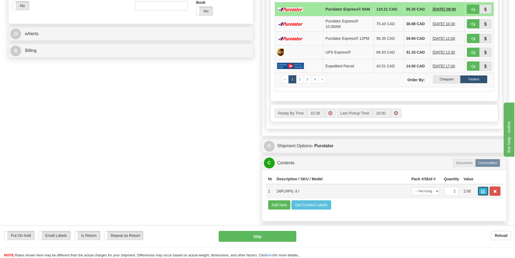
click at [481, 192] on span "button" at bounding box center [483, 192] width 4 height 4
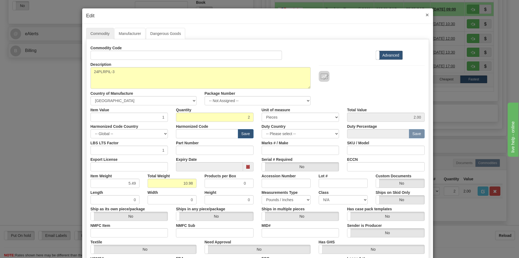
click at [426, 15] on span "×" at bounding box center [427, 15] width 3 height 6
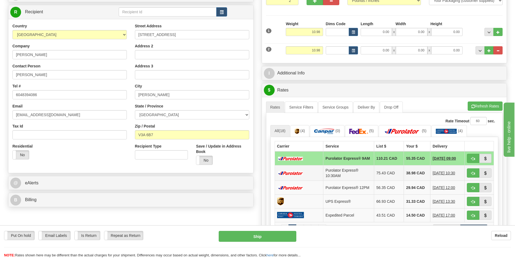
scroll to position [54, 0]
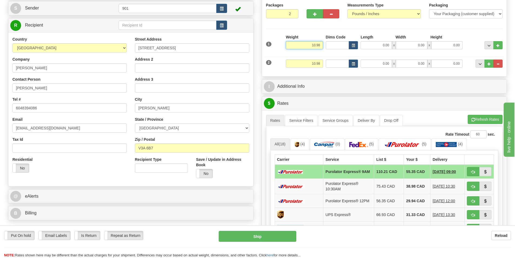
drag, startPoint x: 322, startPoint y: 46, endPoint x: 280, endPoint y: 44, distance: 42.2
click at [280, 44] on div "1 Weight 10.98 Dims Code x x" at bounding box center [385, 43] width 240 height 19
type input "5.49"
type input "17.00"
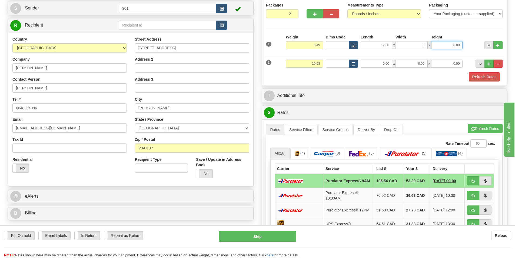
type input "8.00"
type input "5.49"
type input "17.00"
type input "8.00"
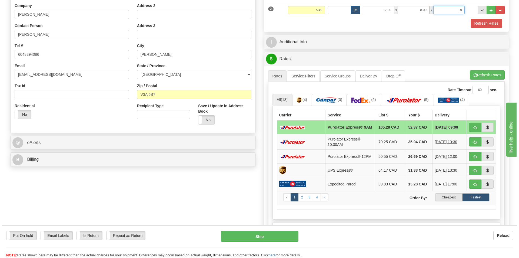
scroll to position [108, 0]
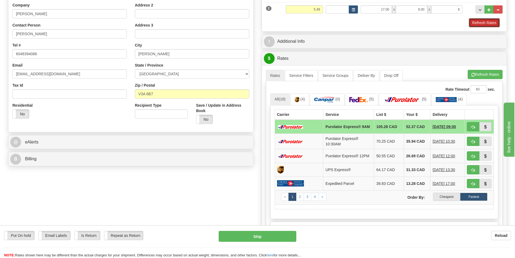
type input "8.00"
click at [481, 24] on button "Refresh Rates" at bounding box center [484, 22] width 31 height 9
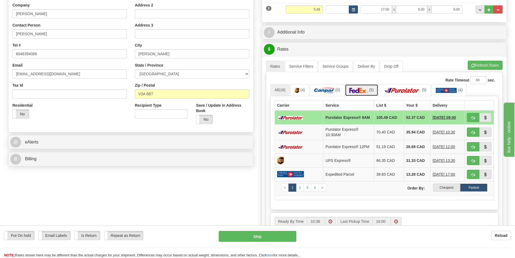
click at [370, 91] on link "(5)" at bounding box center [361, 90] width 33 height 12
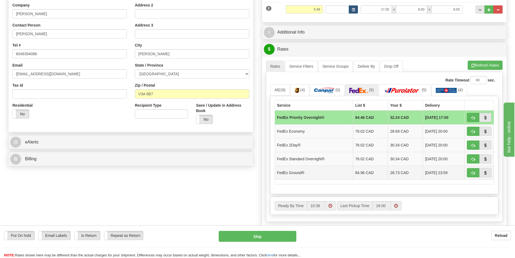
click at [321, 174] on td "FedEx Ground®" at bounding box center [314, 172] width 78 height 14
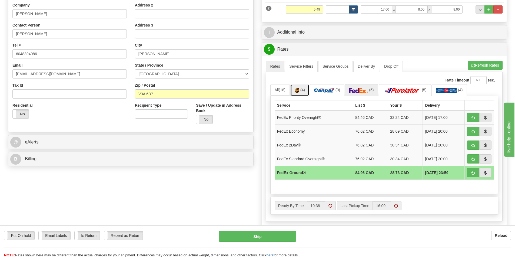
click at [304, 92] on link "(4)" at bounding box center [299, 90] width 19 height 12
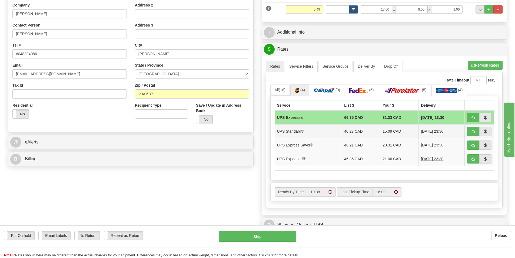
click at [291, 134] on td "UPS Standard®" at bounding box center [308, 131] width 67 height 14
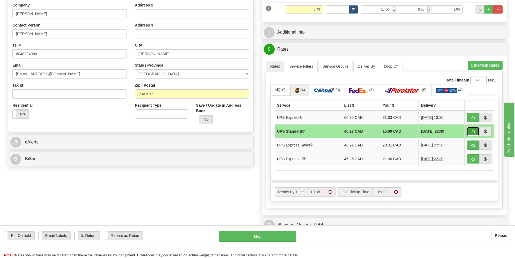
click at [471, 131] on span "button" at bounding box center [473, 132] width 4 height 4
type input "11"
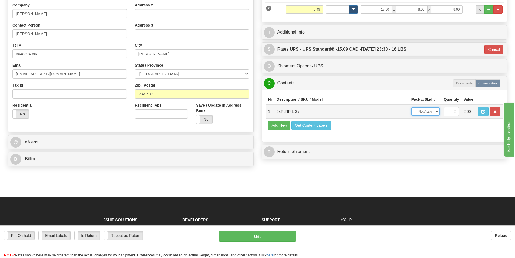
click at [436, 111] on select "-- Not Assigned -- Package 1 Package 2 Split" at bounding box center [425, 111] width 28 height 8
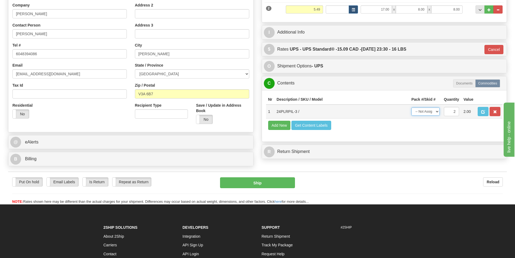
select select "SPLIT"
click at [411, 107] on select "-- Not Assigned -- Package 1 Package 2 Split" at bounding box center [425, 111] width 28 height 8
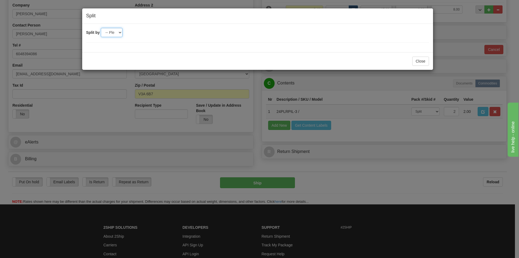
click at [119, 32] on select "-- Please select -- 2" at bounding box center [112, 32] width 22 height 9
select select "2"
click at [101, 28] on select "-- Please select -- 2" at bounding box center [112, 32] width 22 height 9
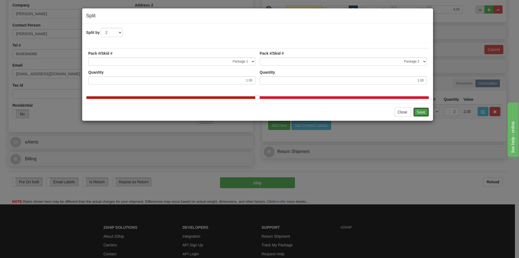
click at [420, 115] on button "Save" at bounding box center [421, 111] width 16 height 9
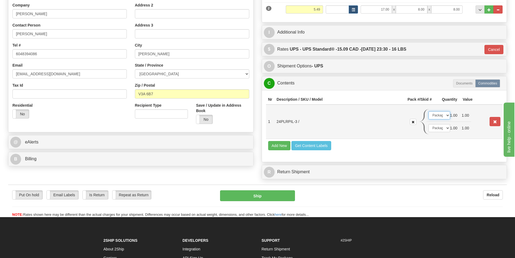
click at [447, 114] on select "-- Not Assigned -- Package 1 Package 2" at bounding box center [440, 115] width 22 height 8
click at [429, 111] on select "-- Not Assigned -- Package 1 Package 2" at bounding box center [440, 115] width 22 height 8
click at [447, 126] on select "-- Not Assigned -- Package 1 Package 2" at bounding box center [440, 128] width 22 height 8
click at [429, 124] on select "-- Not Assigned -- Package 1 Package 2" at bounding box center [440, 128] width 22 height 8
click at [447, 115] on select "-- Not Assigned -- Package 1 Package 2" at bounding box center [440, 115] width 22 height 8
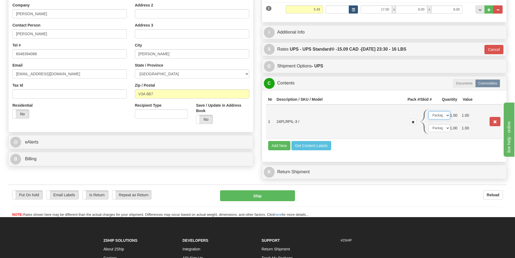
click at [429, 111] on select "-- Not Assigned -- Package 1 Package 2" at bounding box center [440, 115] width 22 height 8
click at [447, 128] on select "-- Not Assigned -- Package 1 Package 2" at bounding box center [440, 128] width 22 height 8
click at [429, 124] on select "-- Not Assigned -- Package 1 Package 2" at bounding box center [440, 128] width 22 height 8
click at [263, 194] on button "Ship" at bounding box center [257, 195] width 75 height 11
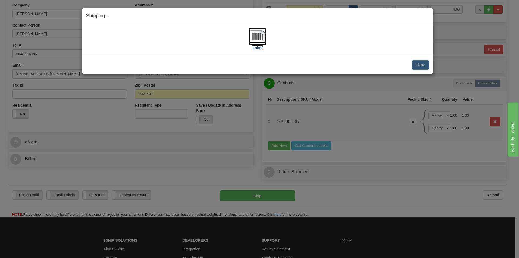
click at [258, 38] on img at bounding box center [257, 36] width 17 height 17
click at [421, 65] on button "Close" at bounding box center [420, 64] width 17 height 9
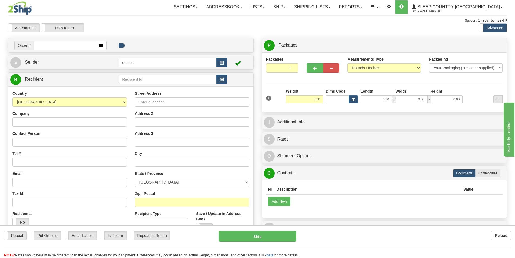
click at [38, 45] on input "text" at bounding box center [65, 45] width 62 height 9
type input "9000I102131"
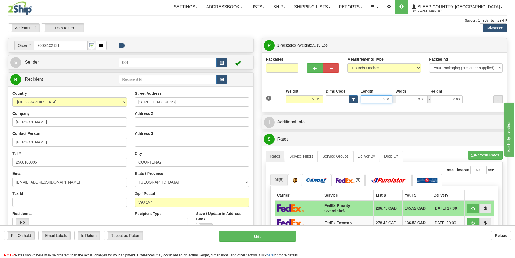
drag, startPoint x: 390, startPoint y: 98, endPoint x: 348, endPoint y: 102, distance: 42.1
click at [348, 102] on div "Dims Code Length Width Height x" at bounding box center [394, 95] width 140 height 15
type input "41.00"
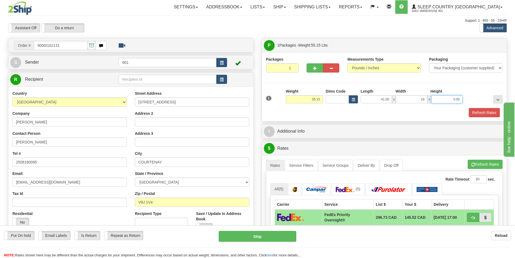
type input "18.00"
click at [476, 110] on button "Refresh Rates" at bounding box center [484, 112] width 31 height 9
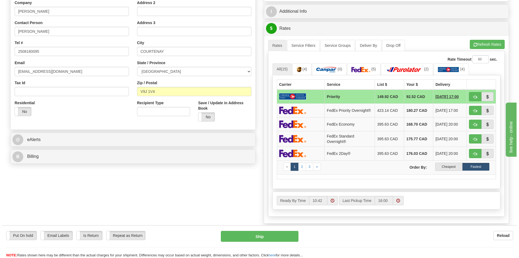
scroll to position [135, 0]
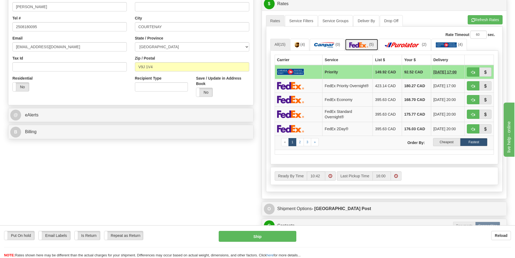
click at [366, 45] on img at bounding box center [358, 44] width 19 height 5
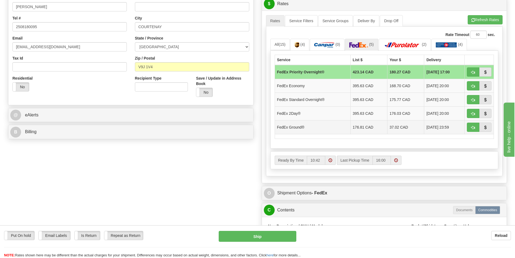
click at [301, 129] on td "FedEx Ground®" at bounding box center [313, 127] width 76 height 14
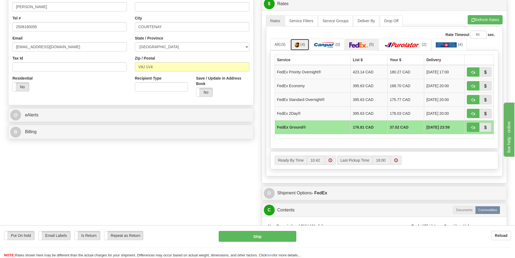
click at [298, 41] on link "(4)" at bounding box center [299, 45] width 19 height 12
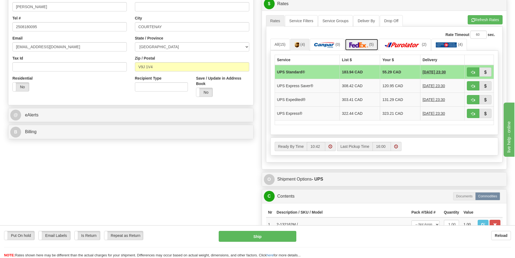
click at [358, 44] on img at bounding box center [358, 44] width 19 height 5
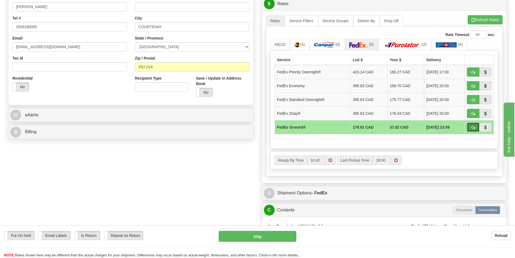
click at [473, 127] on span "button" at bounding box center [473, 128] width 4 height 4
type input "92"
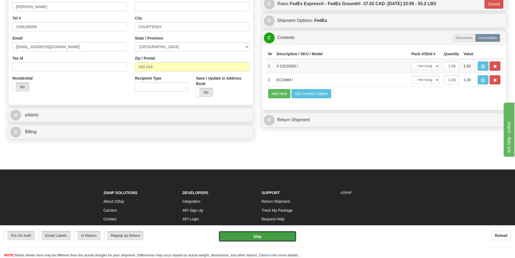
click at [271, 236] on button "Ship" at bounding box center [258, 236] width 78 height 11
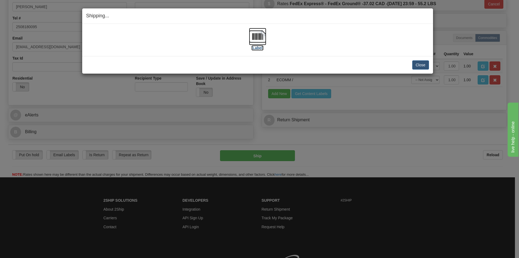
click at [258, 35] on img at bounding box center [257, 36] width 17 height 17
click at [422, 67] on button "Close" at bounding box center [420, 64] width 17 height 9
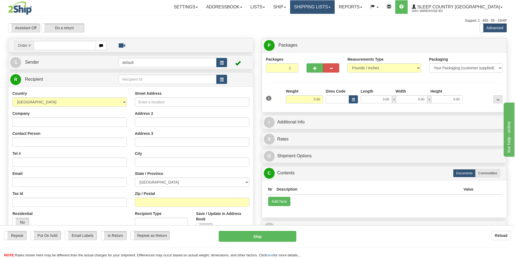
click at [335, 7] on link "Shipping lists" at bounding box center [312, 7] width 45 height 14
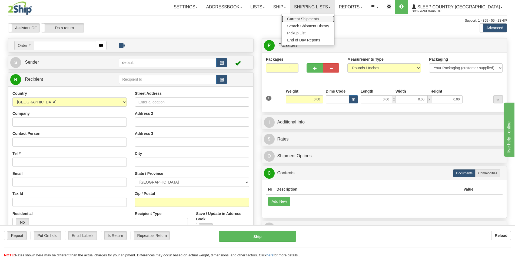
click at [319, 19] on span "Current Shipments" at bounding box center [303, 19] width 32 height 4
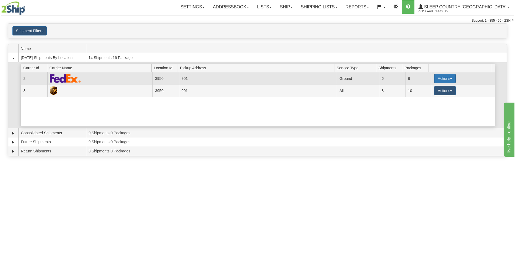
click at [446, 79] on button "Actions" at bounding box center [445, 78] width 22 height 9
click at [426, 96] on span "Close" at bounding box center [424, 96] width 12 height 4
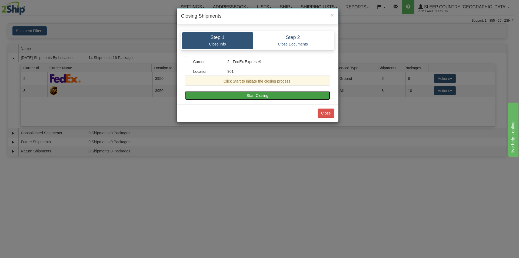
click at [255, 96] on button "Start Closing" at bounding box center [257, 95] width 145 height 9
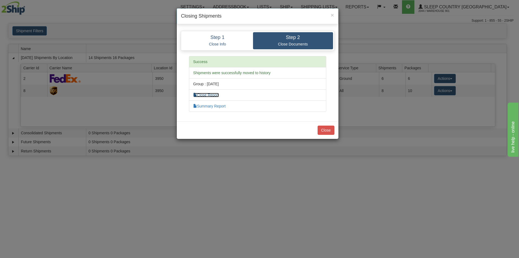
click at [219, 95] on link "Close Report" at bounding box center [206, 95] width 26 height 4
click at [209, 106] on link "Summary Report" at bounding box center [209, 106] width 32 height 4
click at [325, 132] on button "Close" at bounding box center [326, 129] width 17 height 9
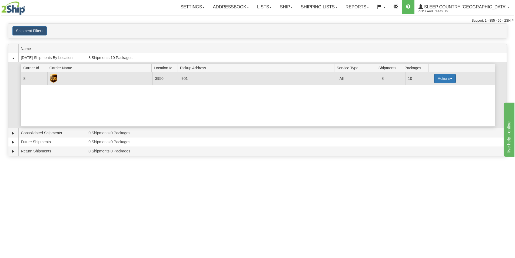
click at [449, 78] on button "Actions" at bounding box center [445, 78] width 22 height 9
click at [430, 97] on span "Close" at bounding box center [424, 96] width 12 height 4
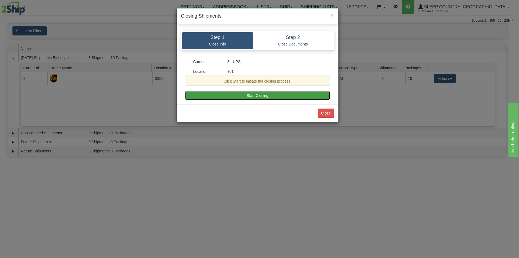
click at [270, 95] on button "Start Closing" at bounding box center [257, 95] width 145 height 9
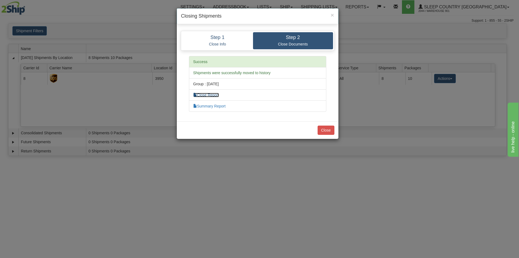
click at [216, 95] on link "Close Report" at bounding box center [206, 95] width 26 height 4
click at [213, 106] on link "Summary Report" at bounding box center [209, 106] width 32 height 4
click at [327, 129] on button "Close" at bounding box center [326, 129] width 17 height 9
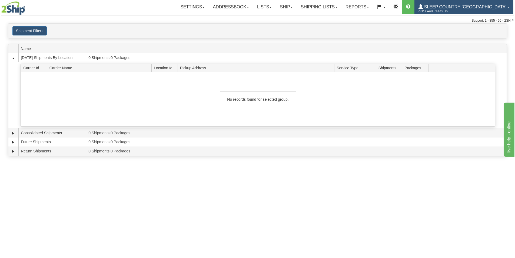
click at [508, 6] on link "Sleep Country [GEOGRAPHIC_DATA] 2044 / Warehouse 901" at bounding box center [463, 7] width 99 height 14
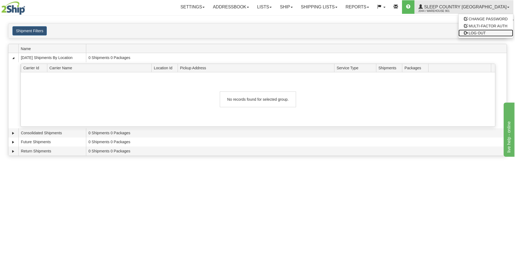
click at [484, 34] on span "LOG OUT" at bounding box center [477, 33] width 17 height 4
